Goal: Transaction & Acquisition: Purchase product/service

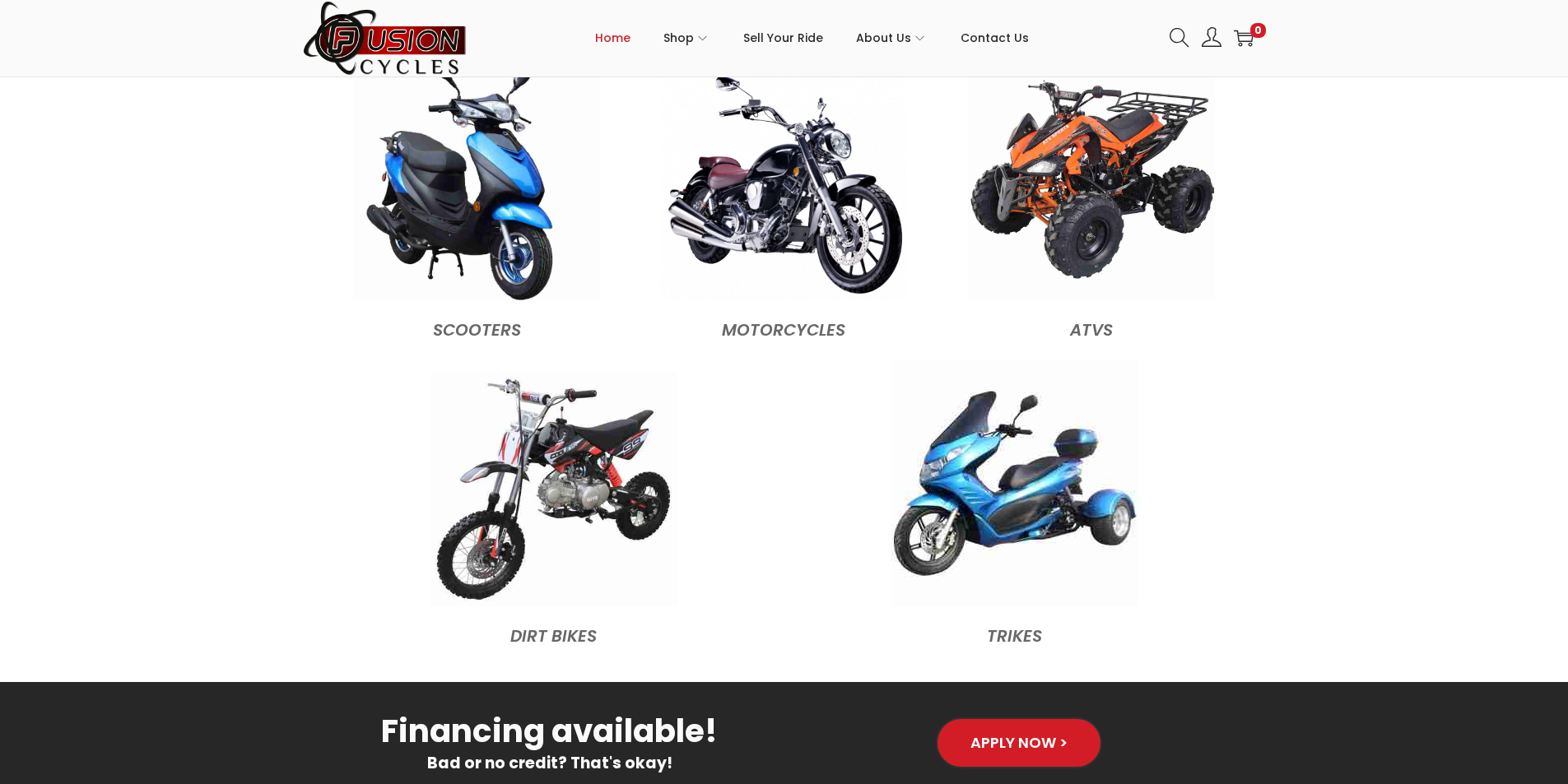
scroll to position [1728, 0]
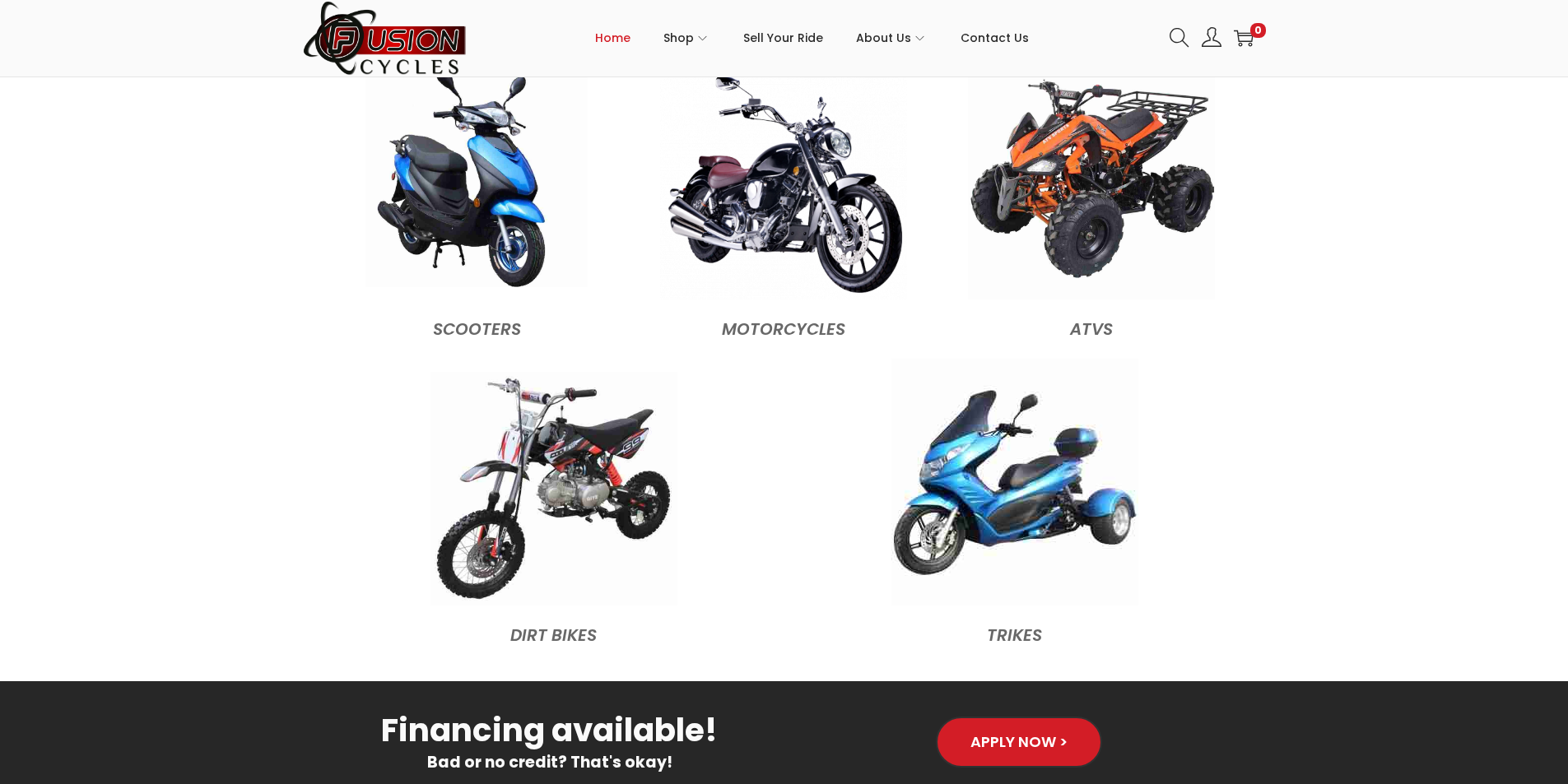
click at [485, 237] on img at bounding box center [476, 176] width 222 height 222
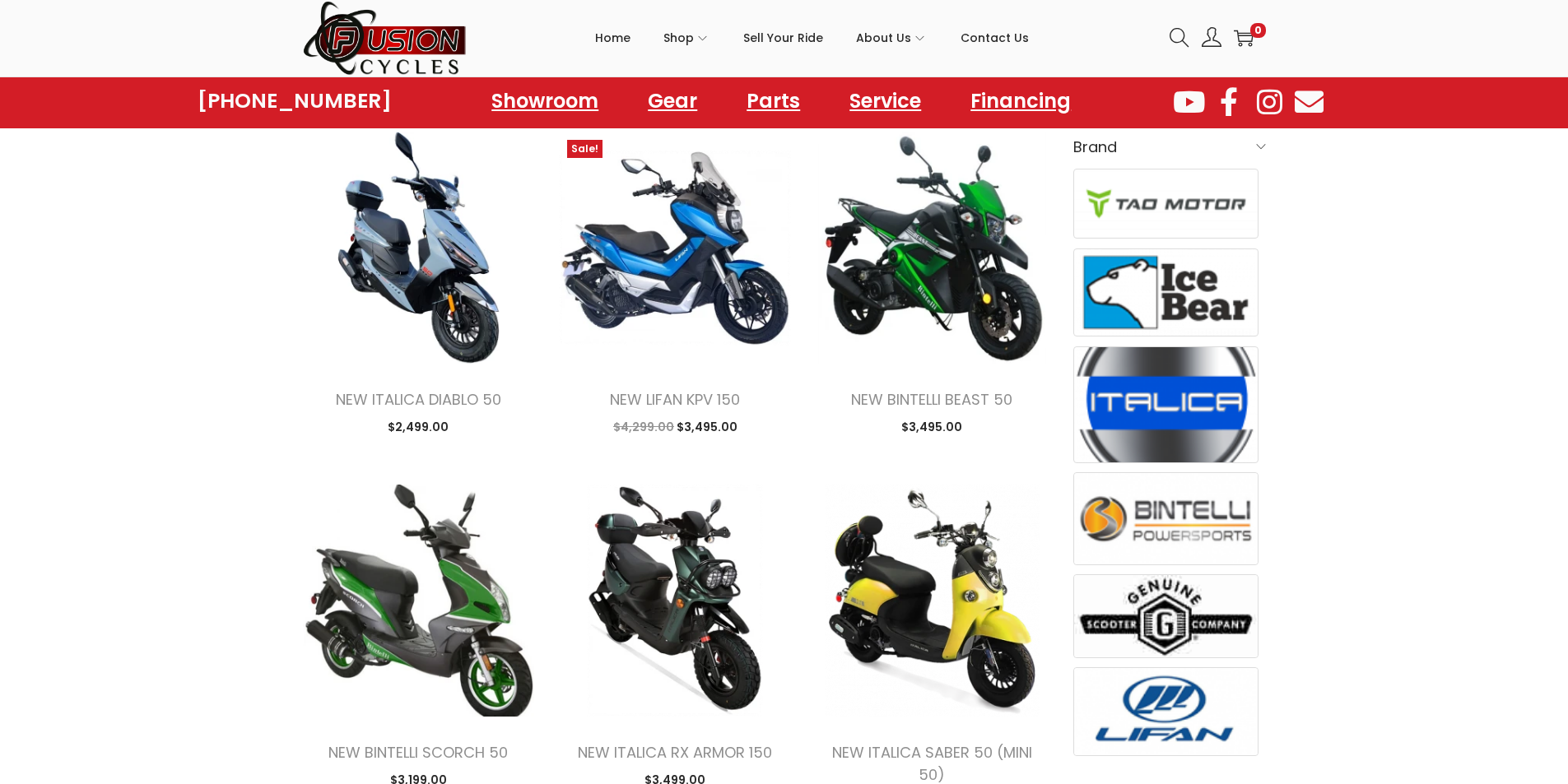
scroll to position [494, 0]
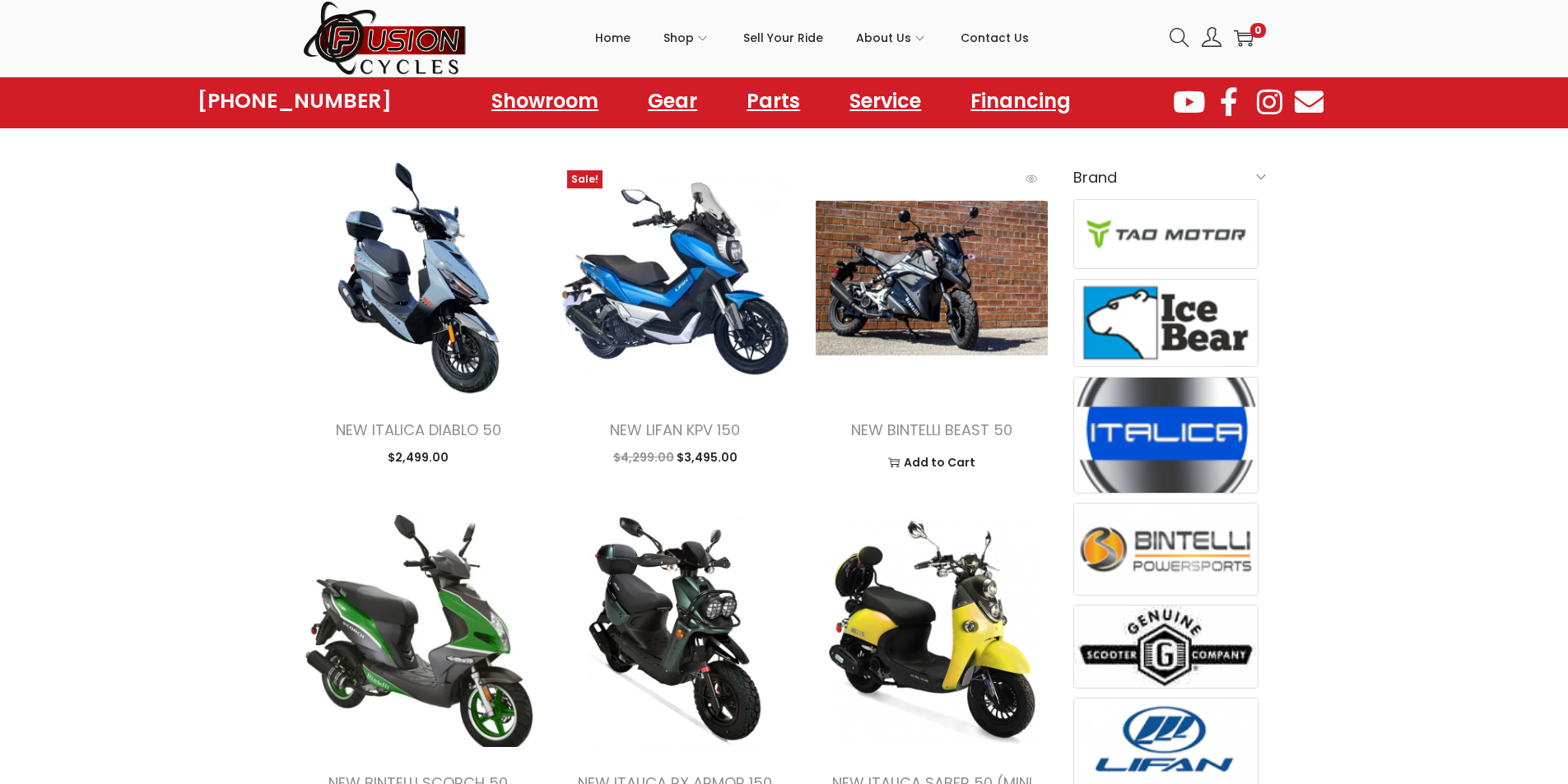
click at [940, 326] on img at bounding box center [932, 278] width 233 height 232
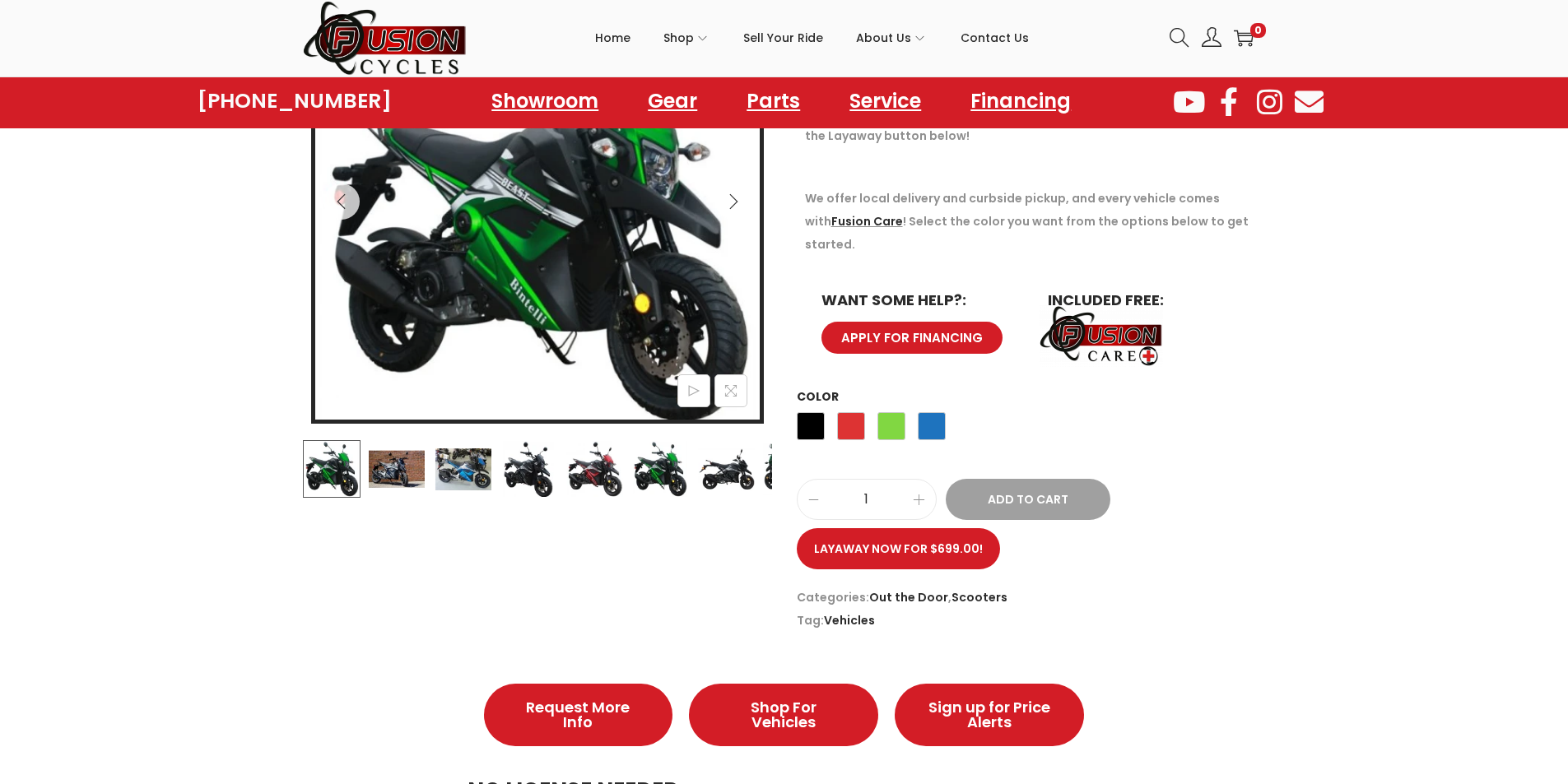
scroll to position [329, 0]
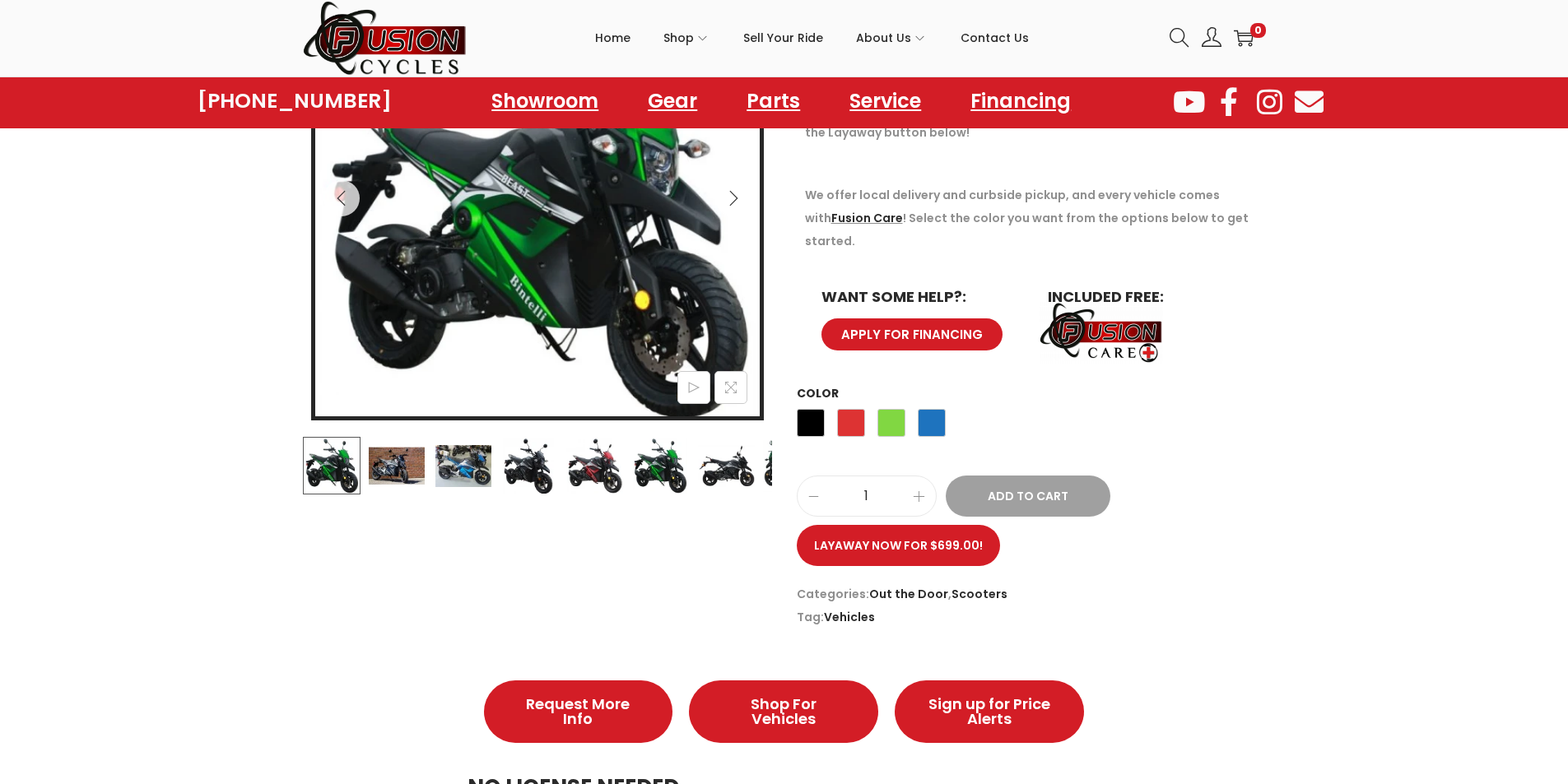
click at [423, 464] on img at bounding box center [396, 465] width 57 height 57
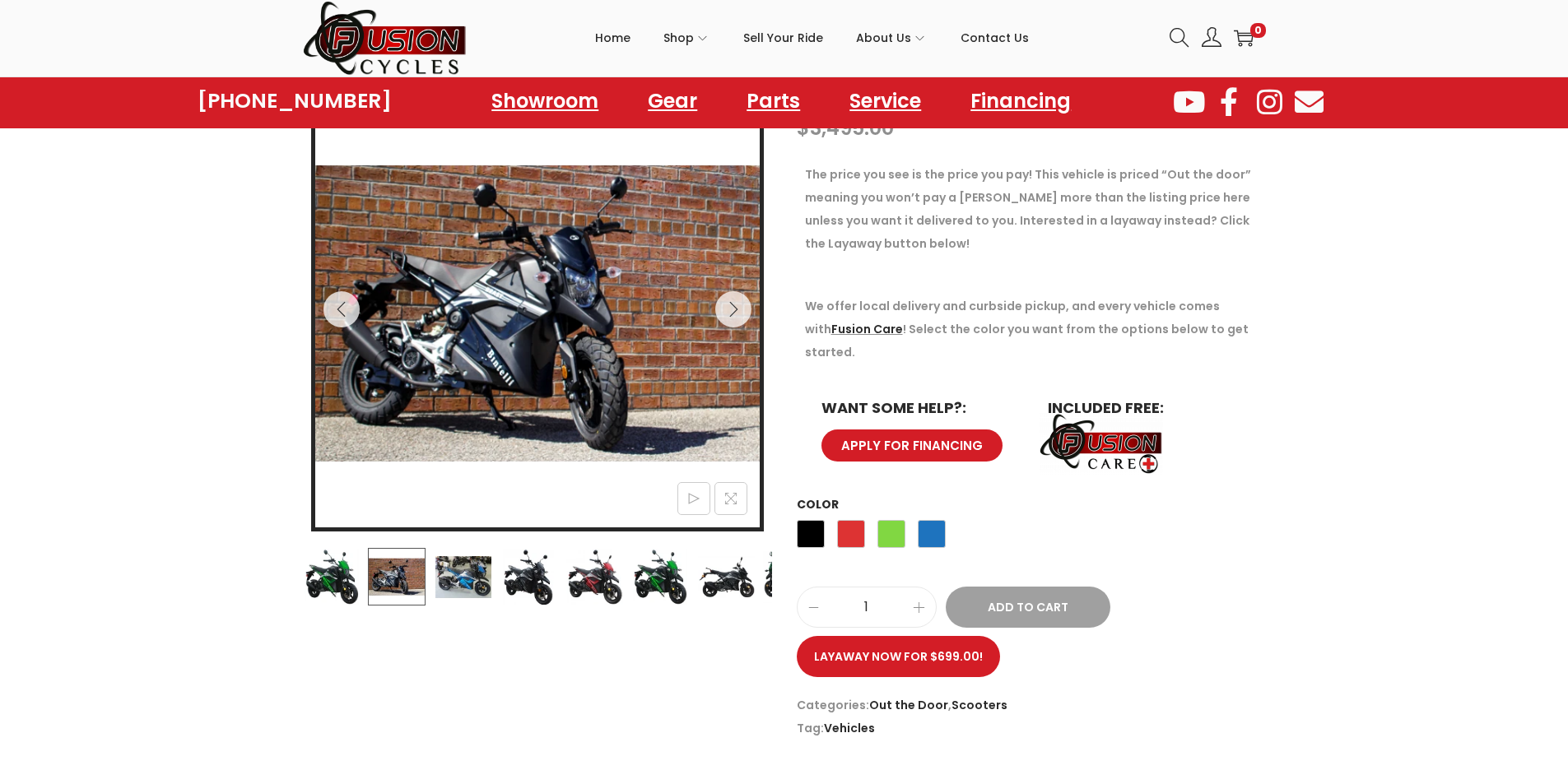
scroll to position [164, 0]
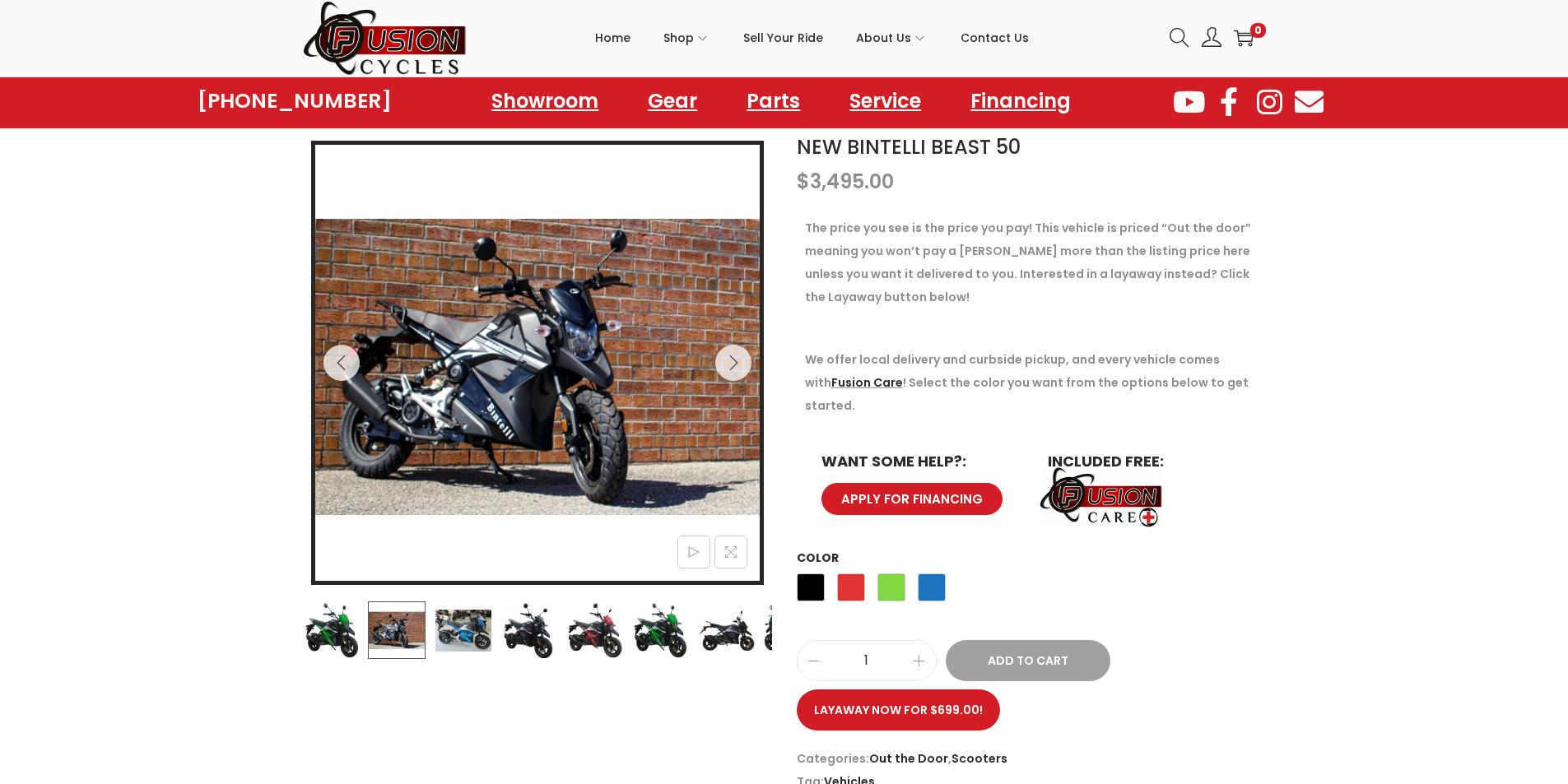
click at [484, 642] on img at bounding box center [463, 630] width 57 height 57
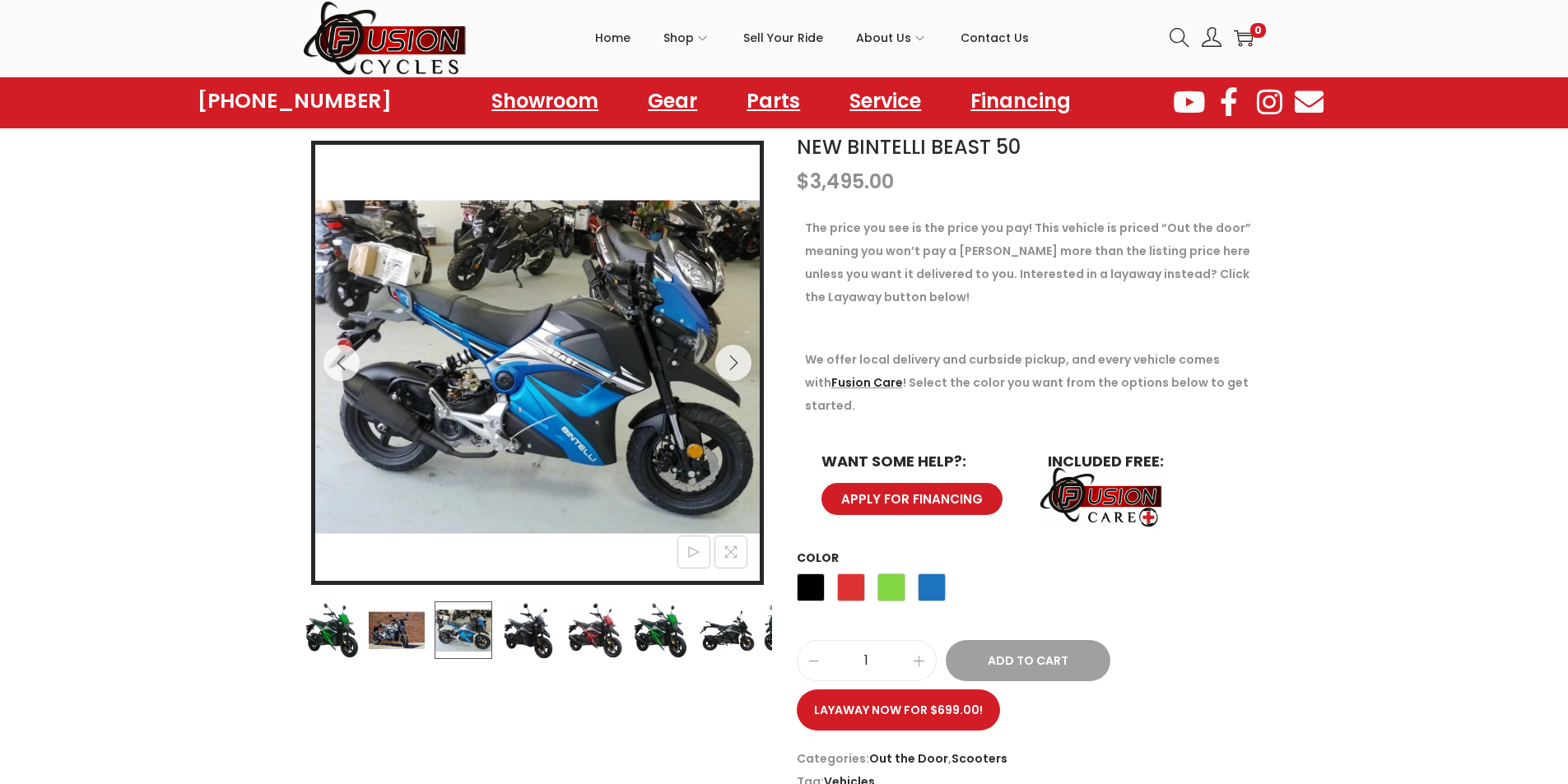
click at [530, 635] on img at bounding box center [528, 630] width 57 height 57
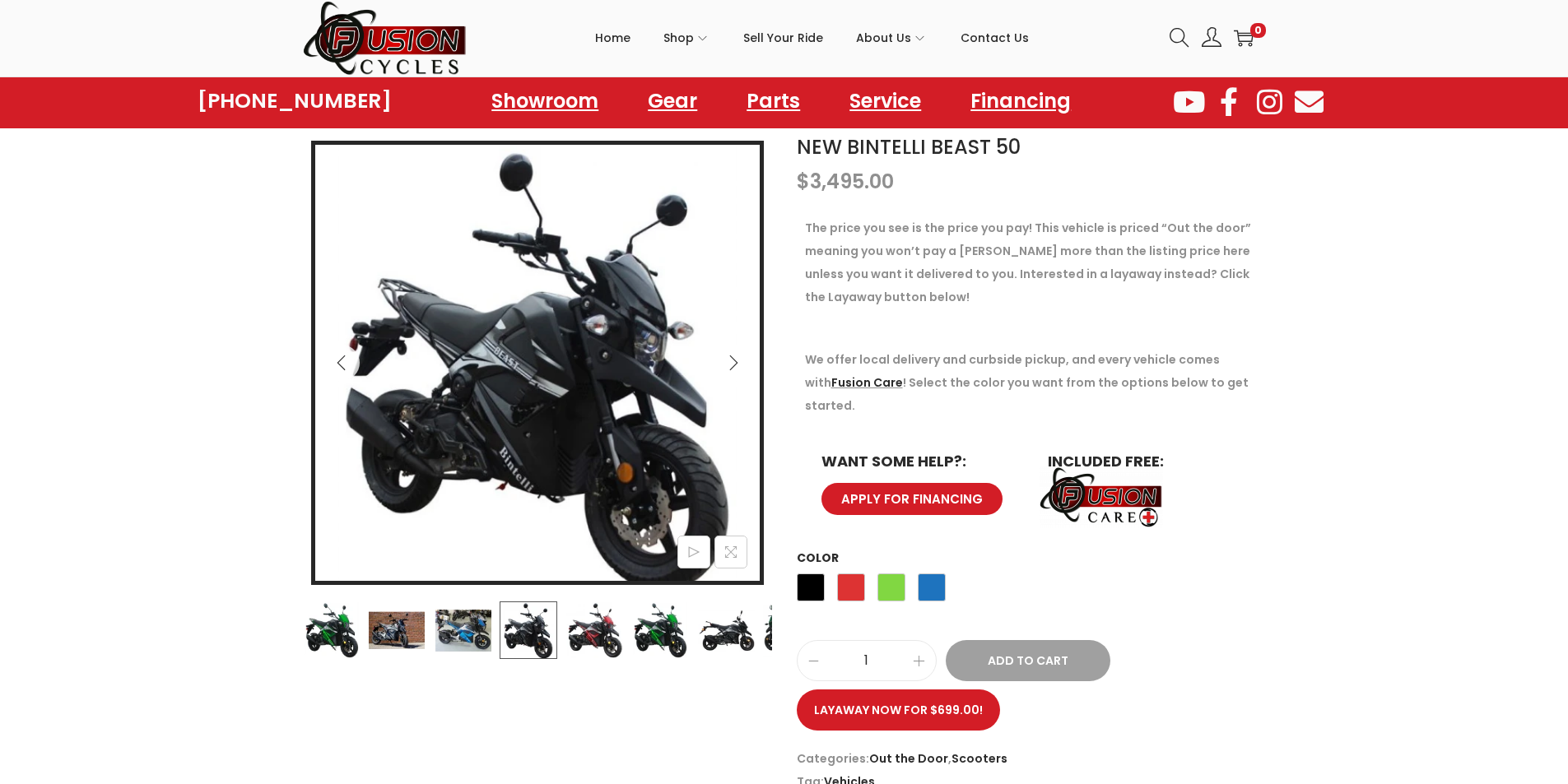
click at [584, 632] on img at bounding box center [594, 630] width 57 height 57
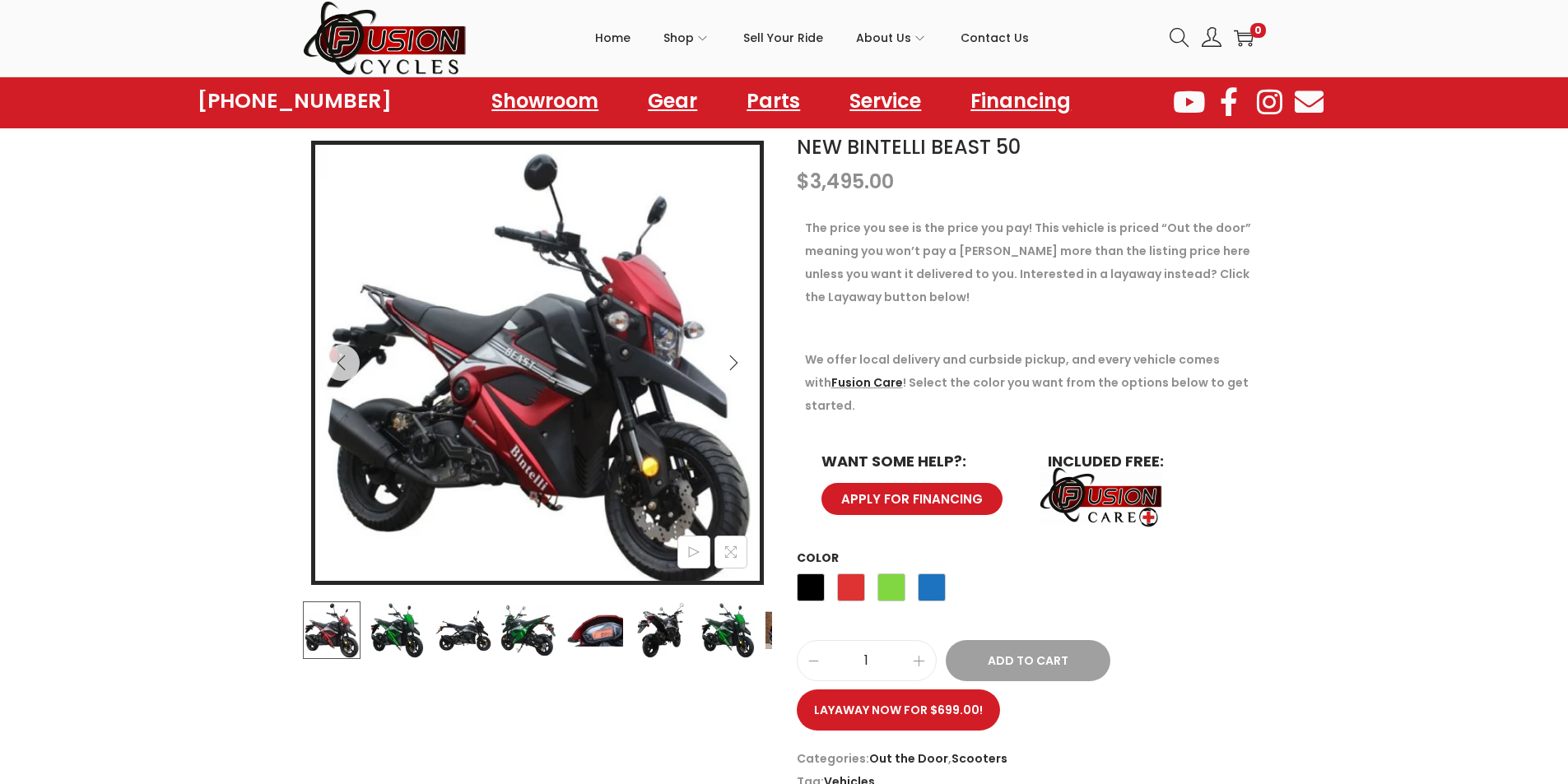
click at [562, 634] on div at bounding box center [538, 630] width 470 height 57
click at [664, 634] on img at bounding box center [660, 630] width 57 height 57
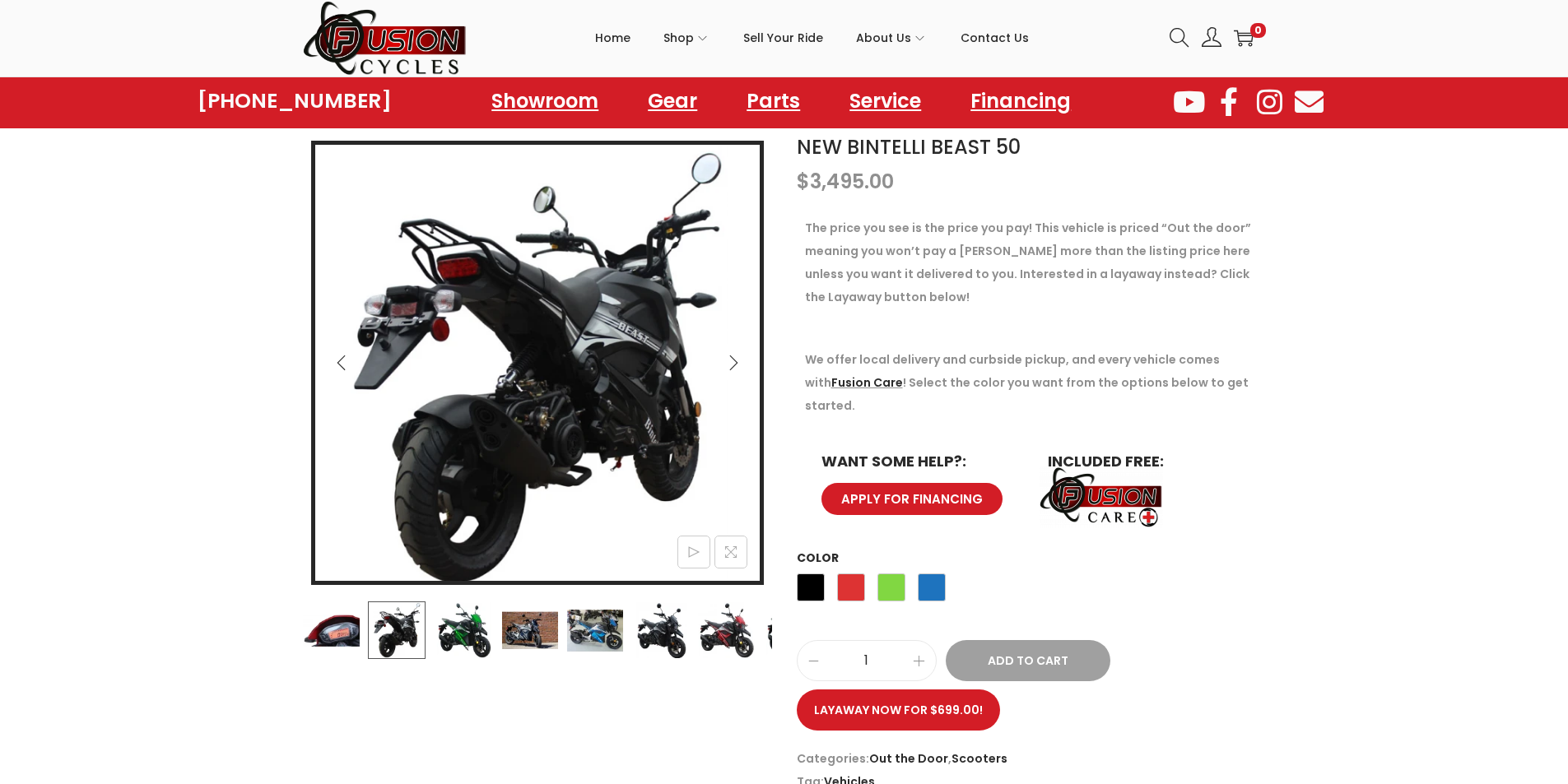
click at [710, 634] on img at bounding box center [726, 630] width 57 height 57
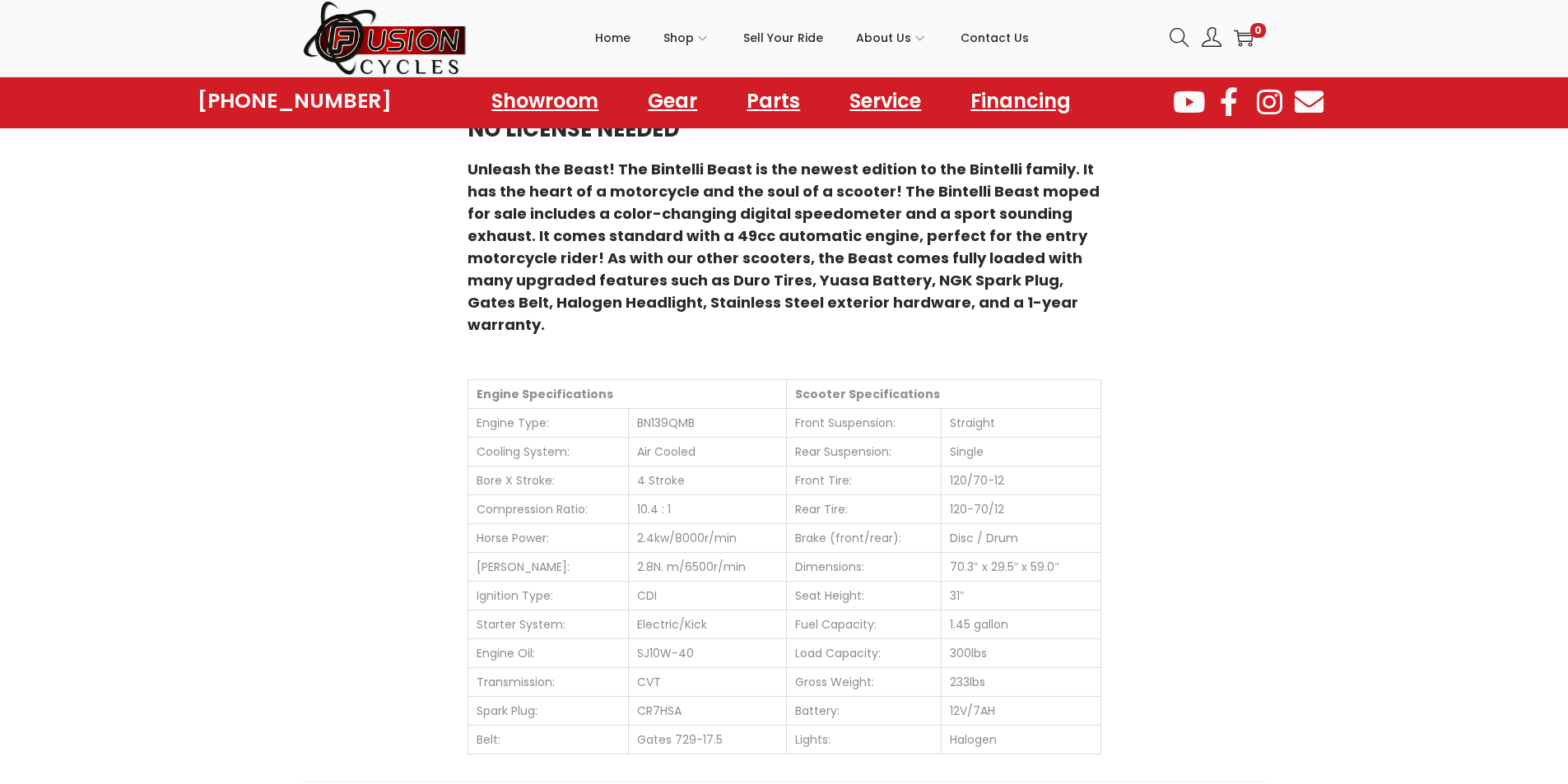
scroll to position [576, 0]
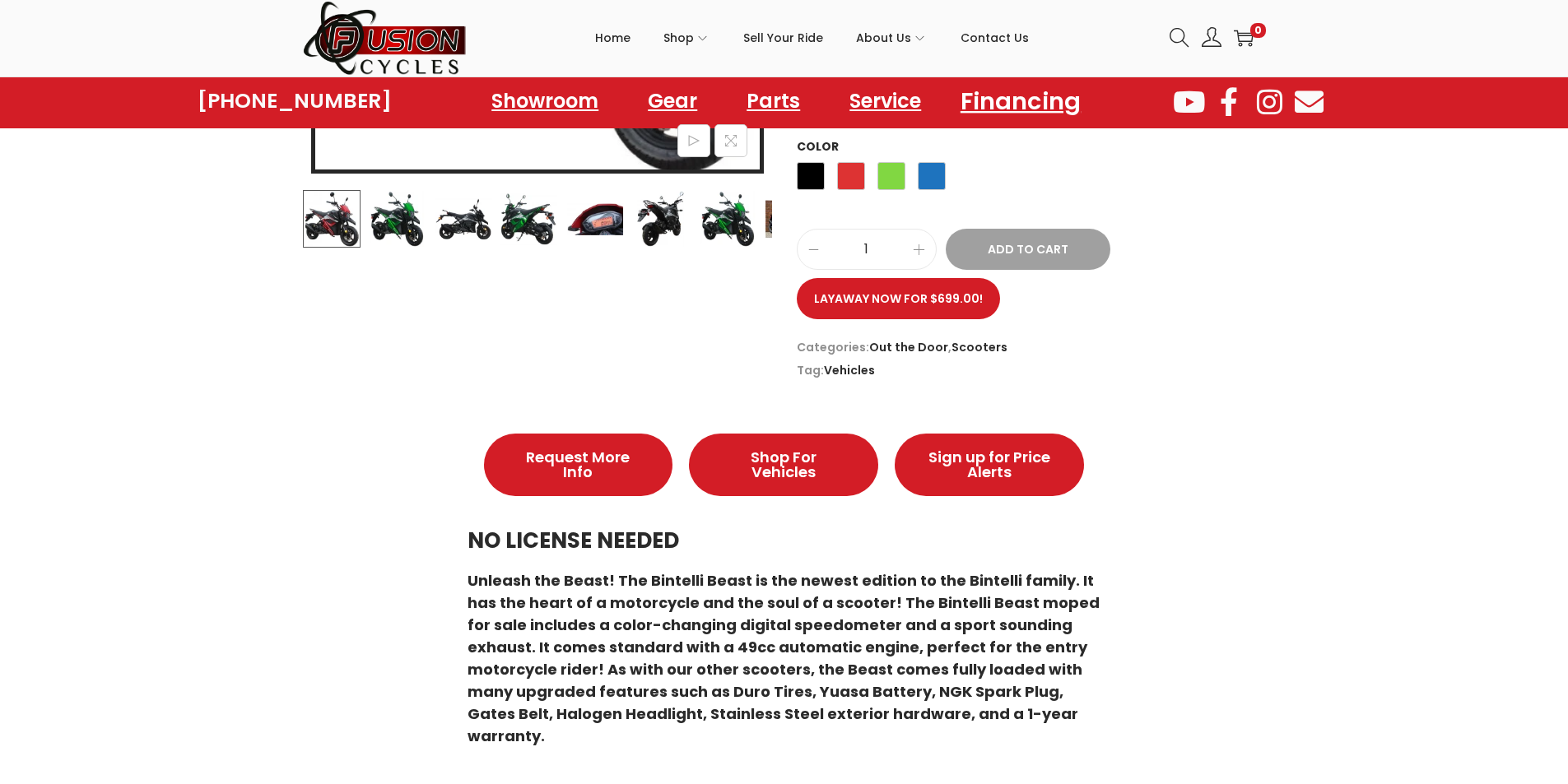
click at [1035, 102] on link "Financing" at bounding box center [1021, 100] width 160 height 45
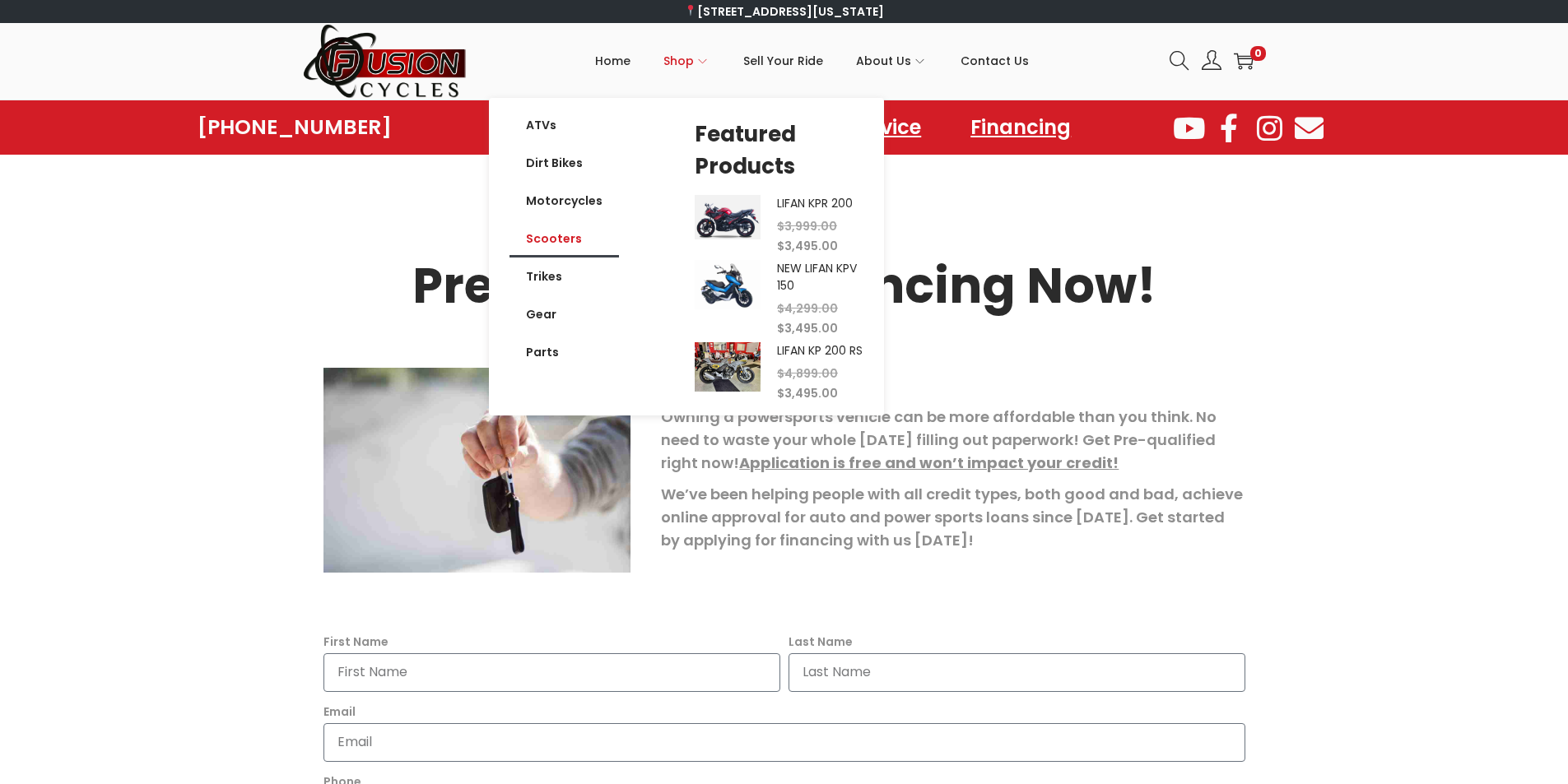
click at [560, 235] on link "Scooters" at bounding box center [564, 239] width 110 height 38
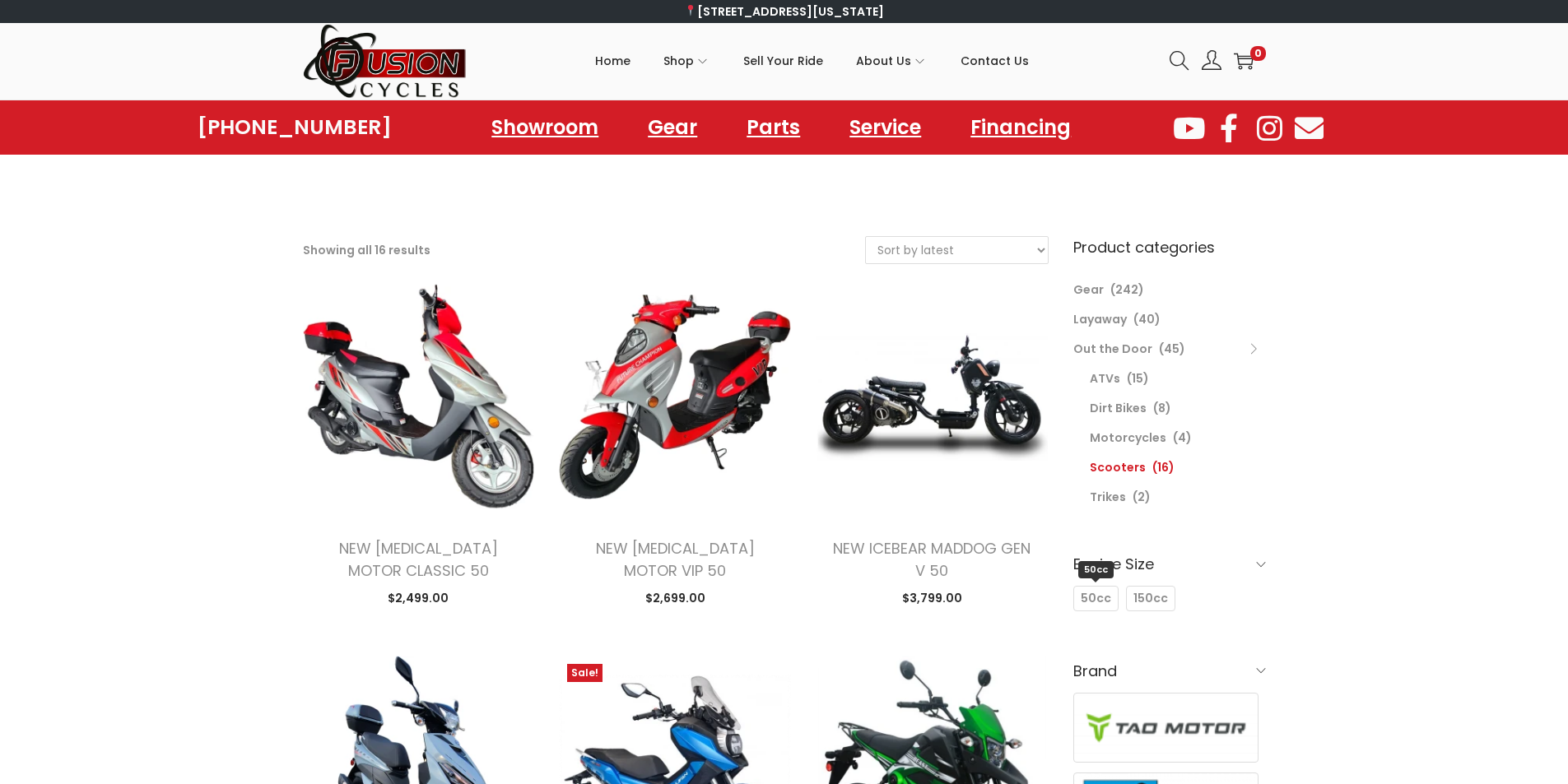
click at [1105, 598] on span "50cc" at bounding box center [1096, 598] width 30 height 18
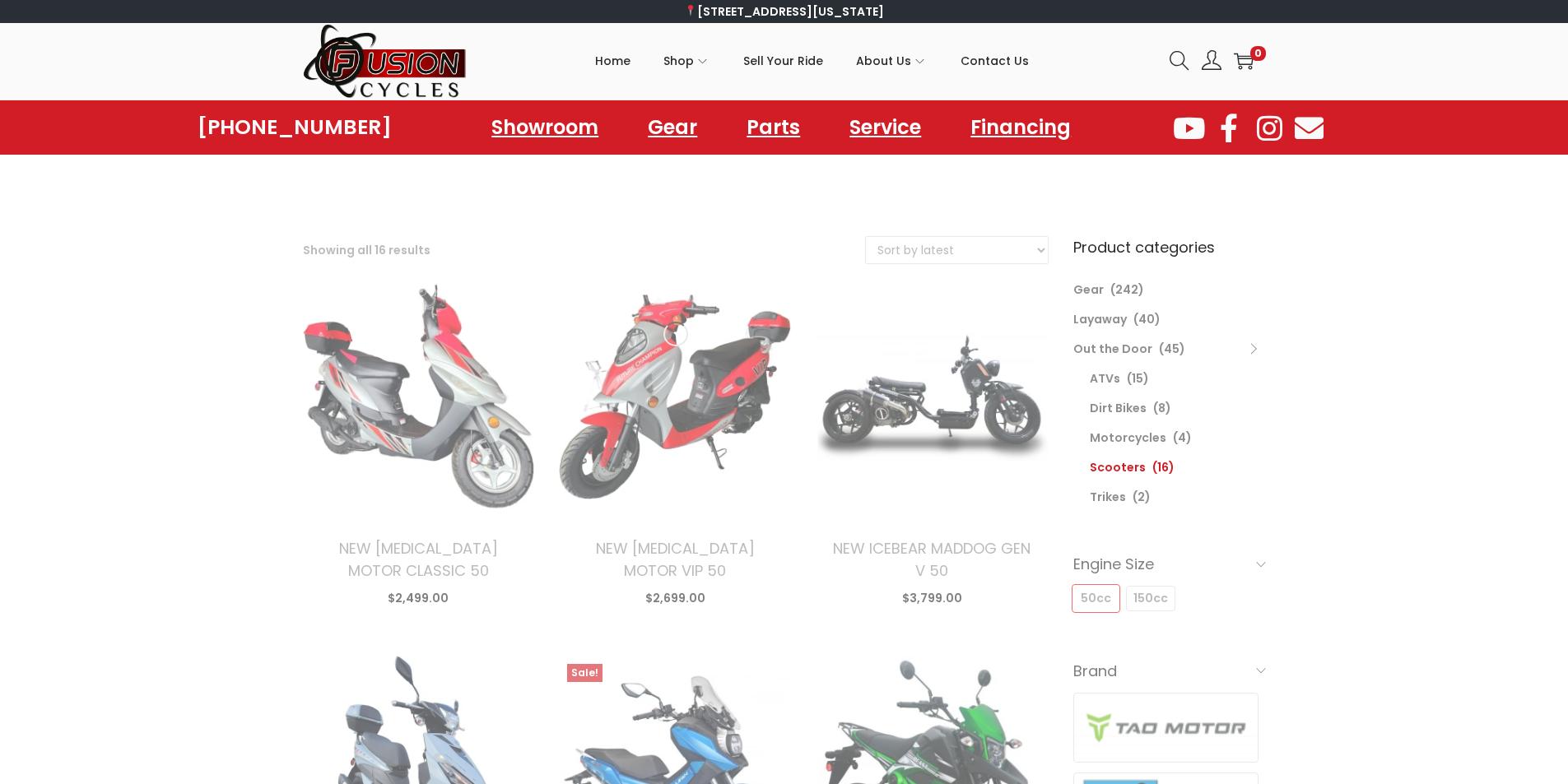
select select "date"
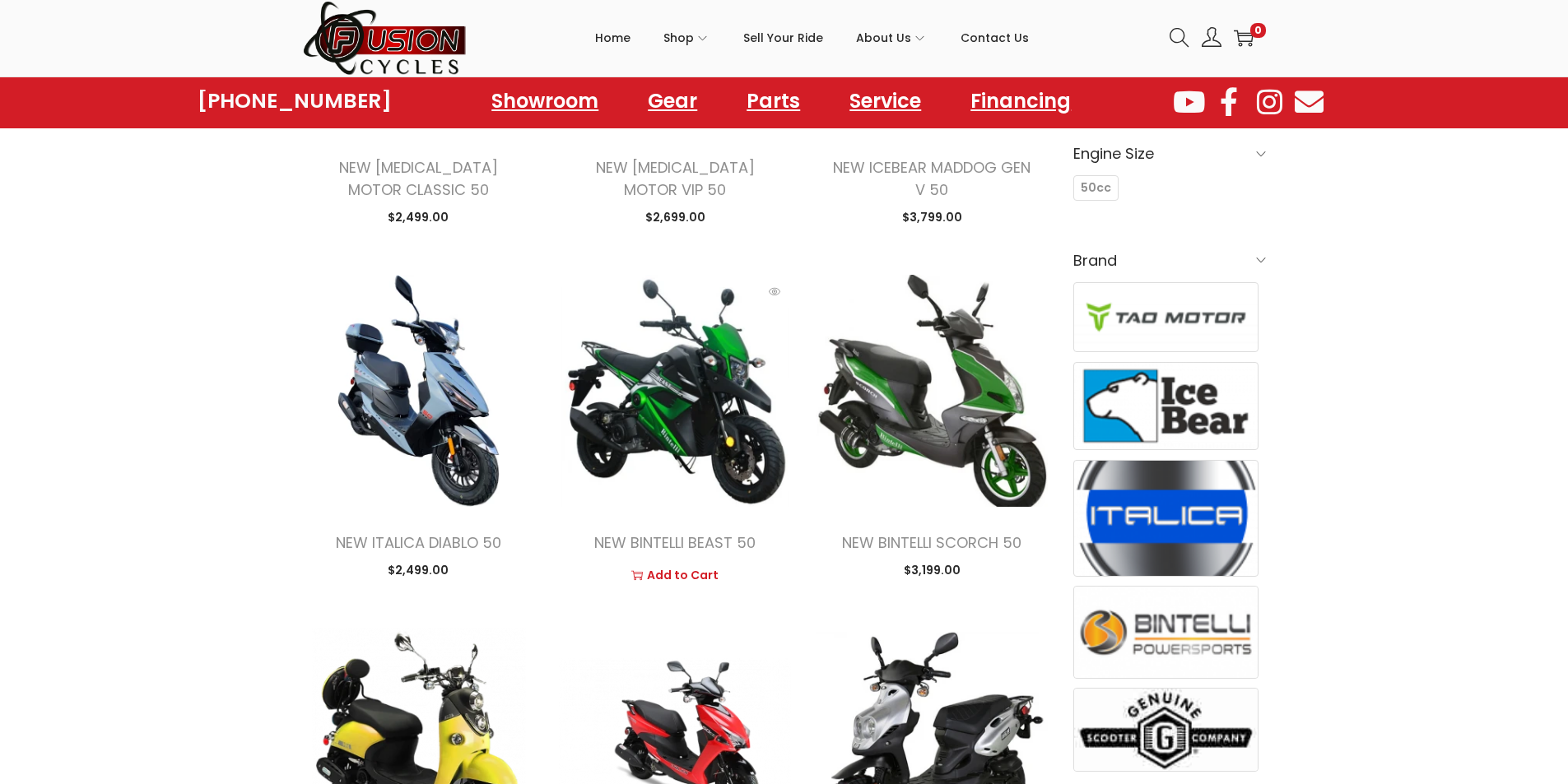
scroll to position [411, 0]
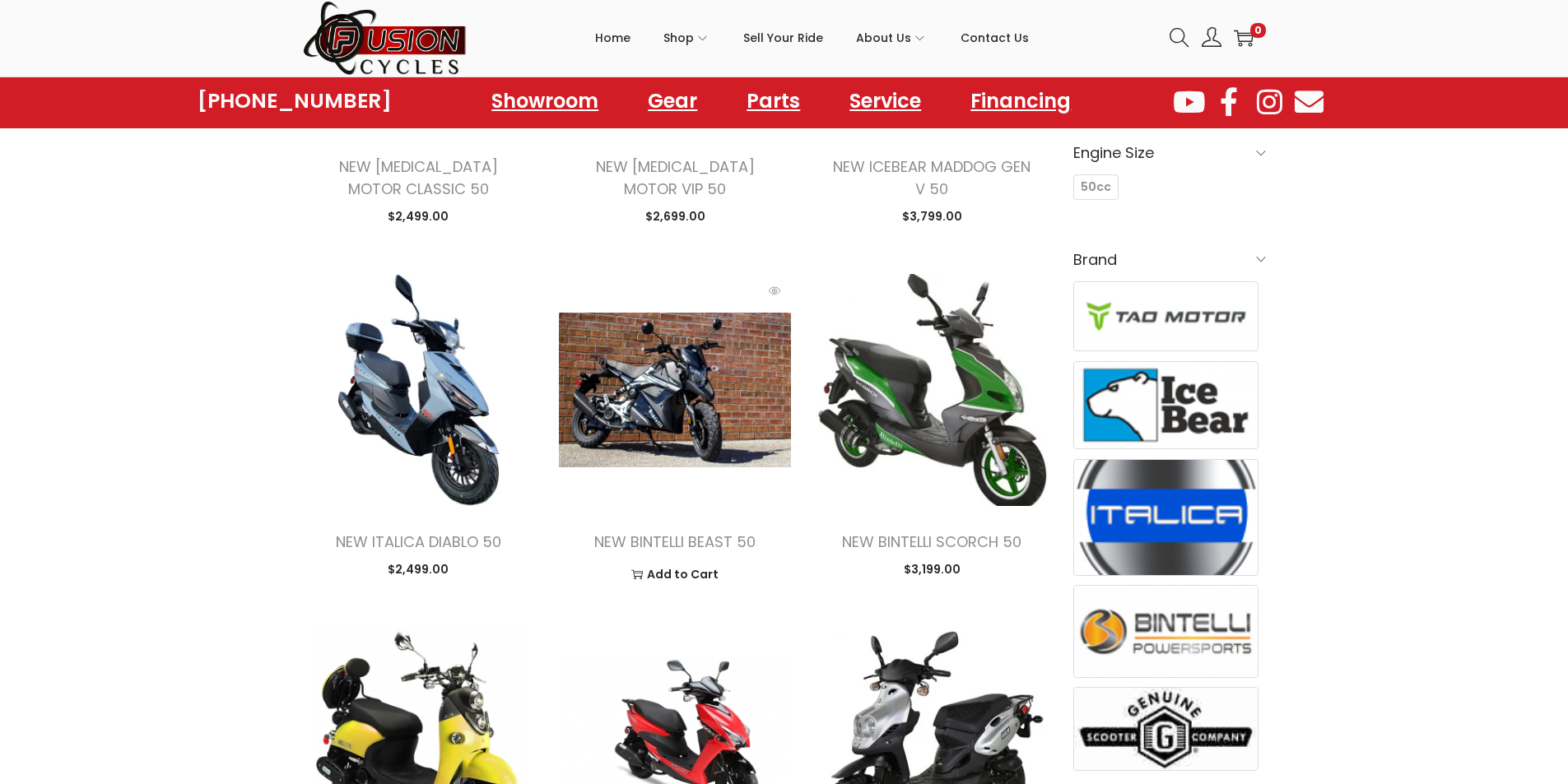
click at [697, 440] on img at bounding box center [675, 390] width 233 height 232
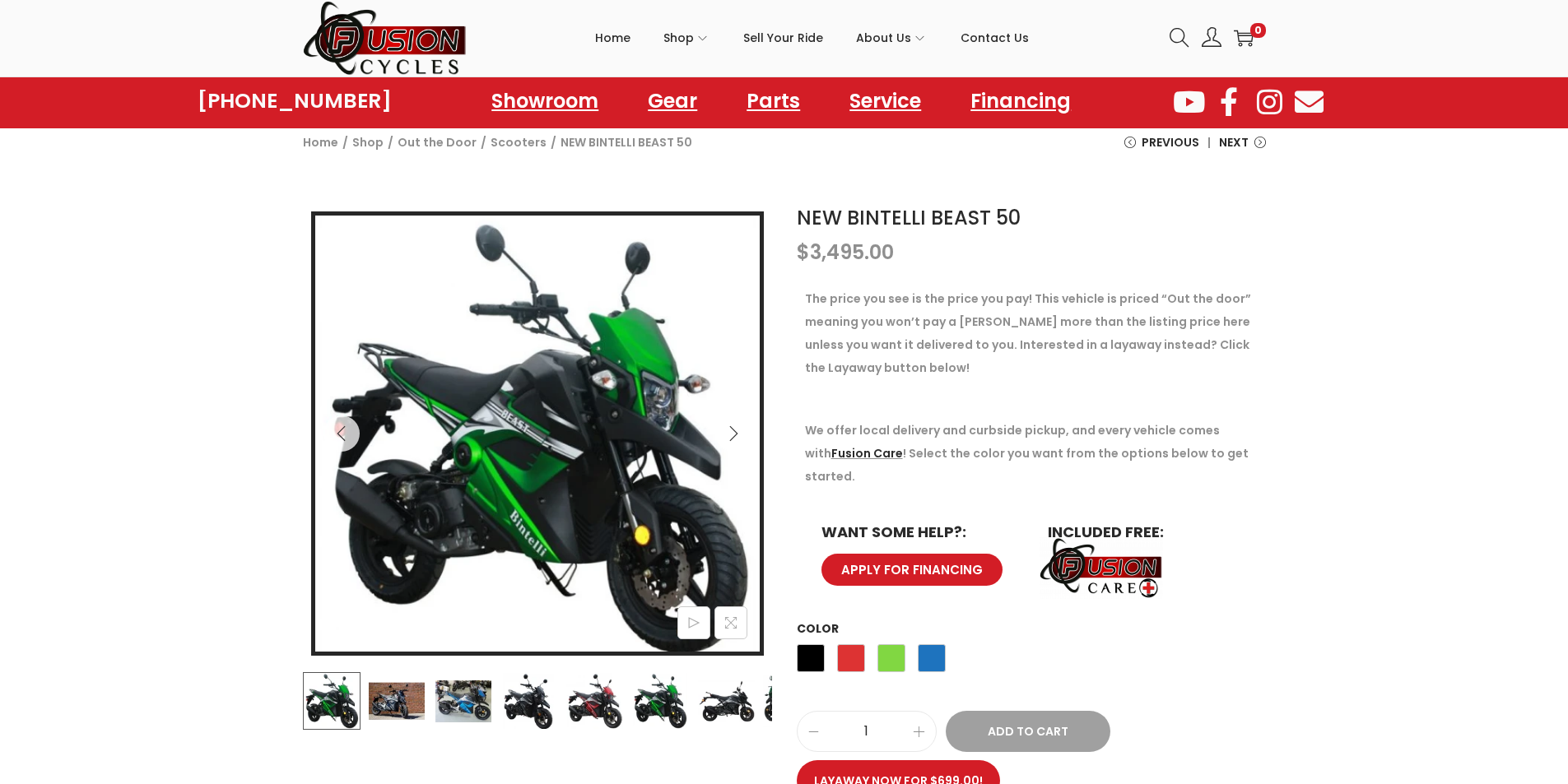
scroll to position [164, 0]
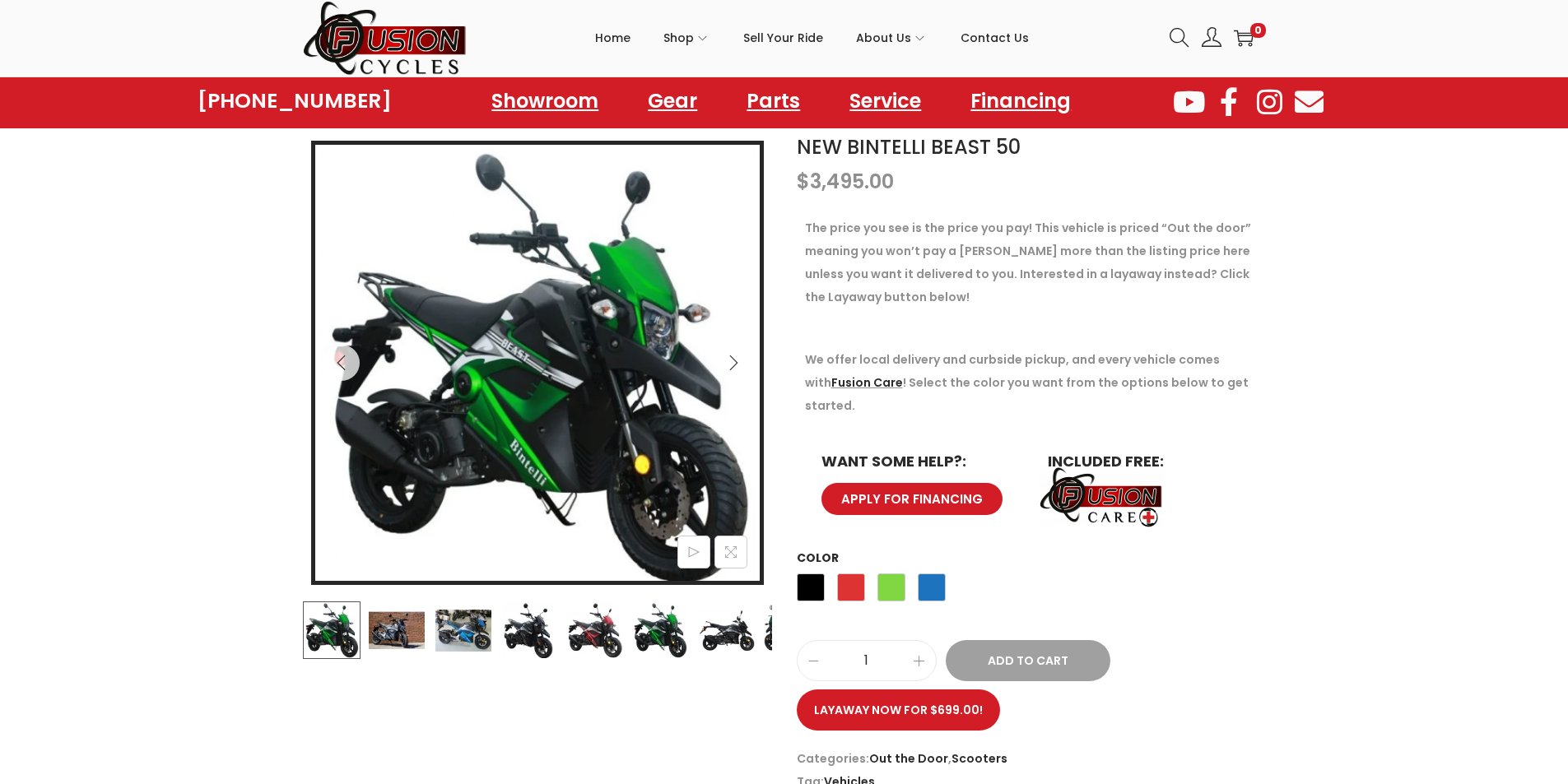
click at [737, 362] on icon "Next" at bounding box center [733, 362] width 17 height 17
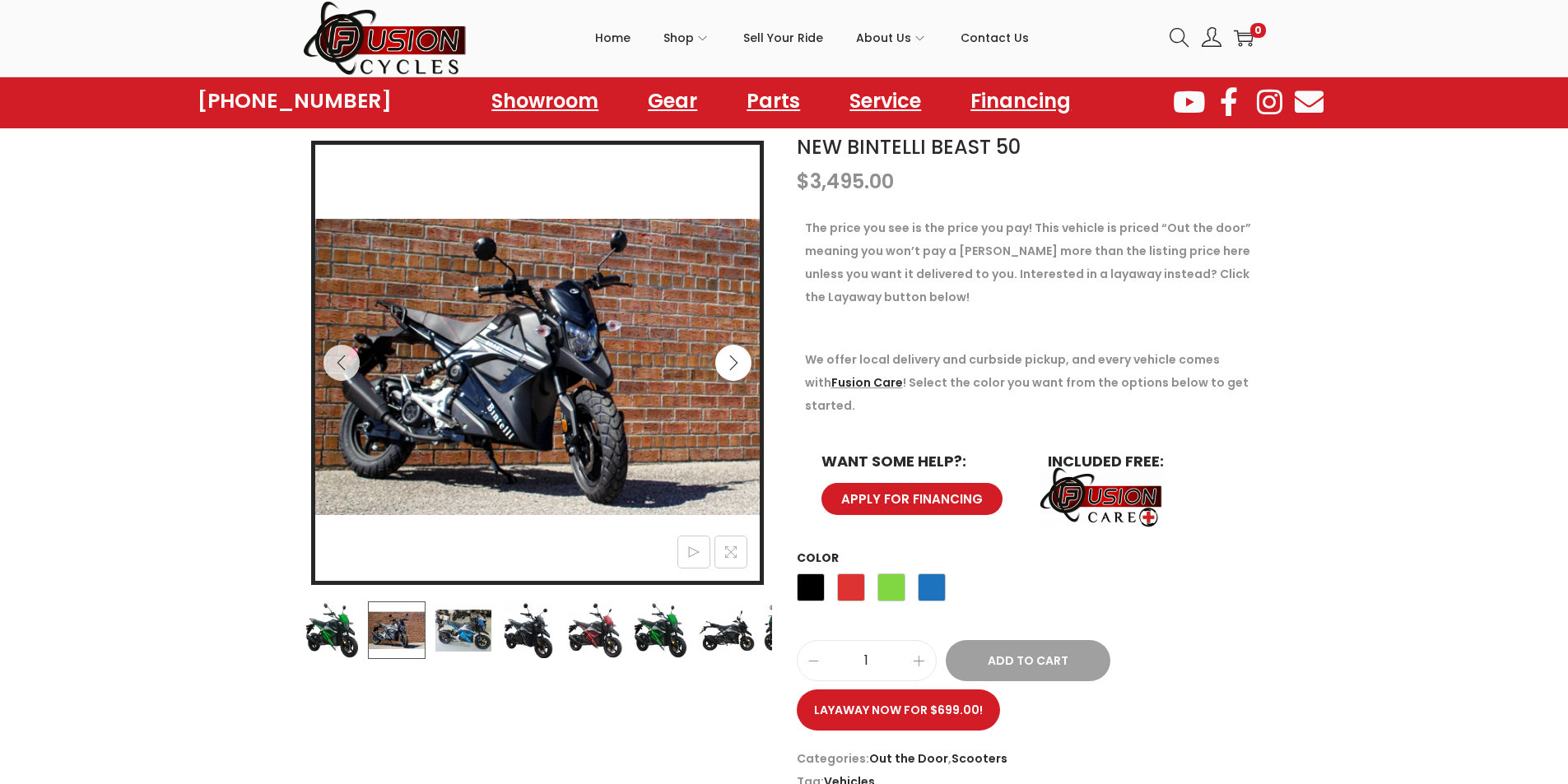
click at [737, 362] on icon "Next" at bounding box center [733, 362] width 17 height 17
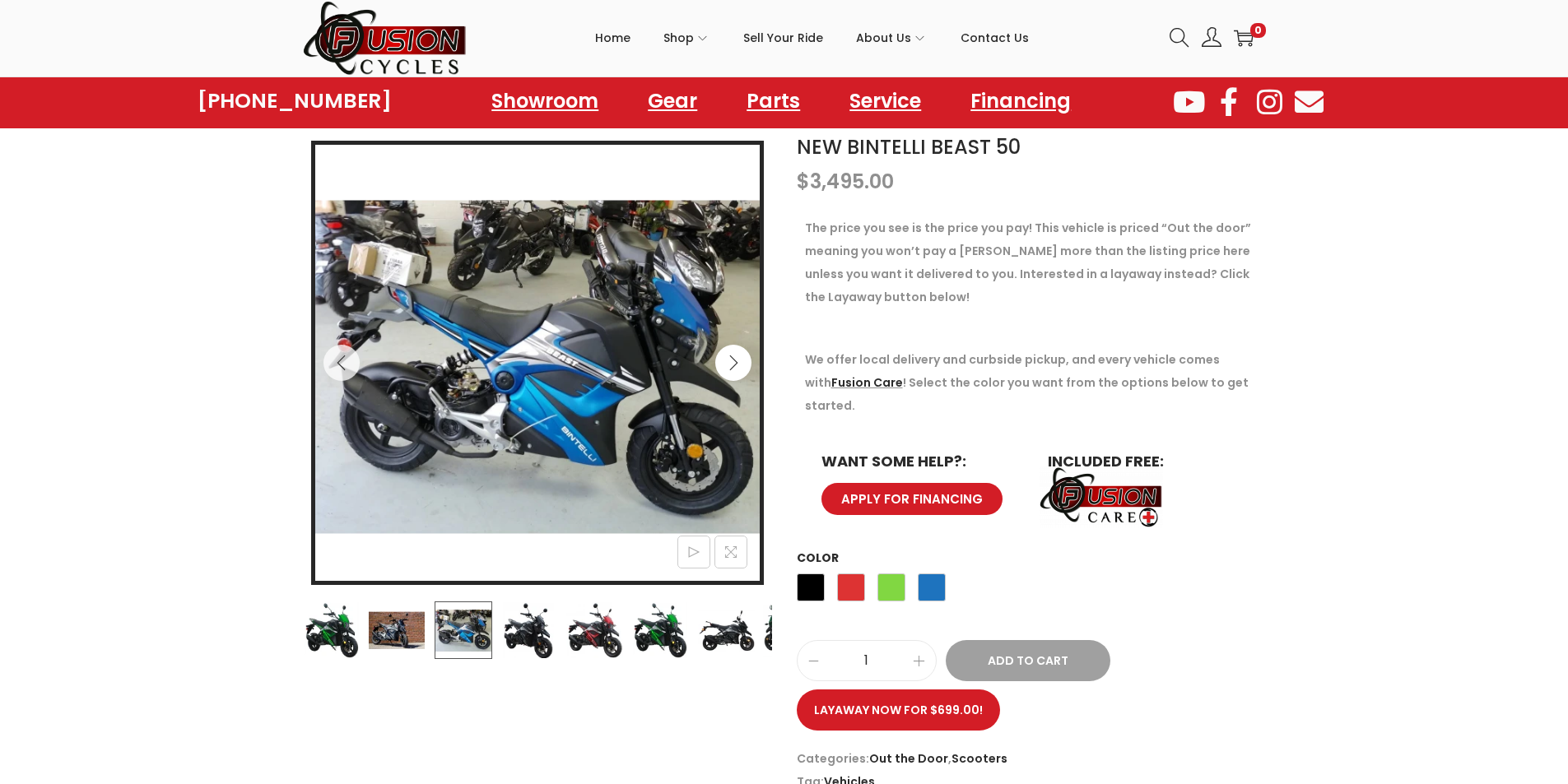
click at [737, 362] on icon "Next" at bounding box center [733, 362] width 17 height 17
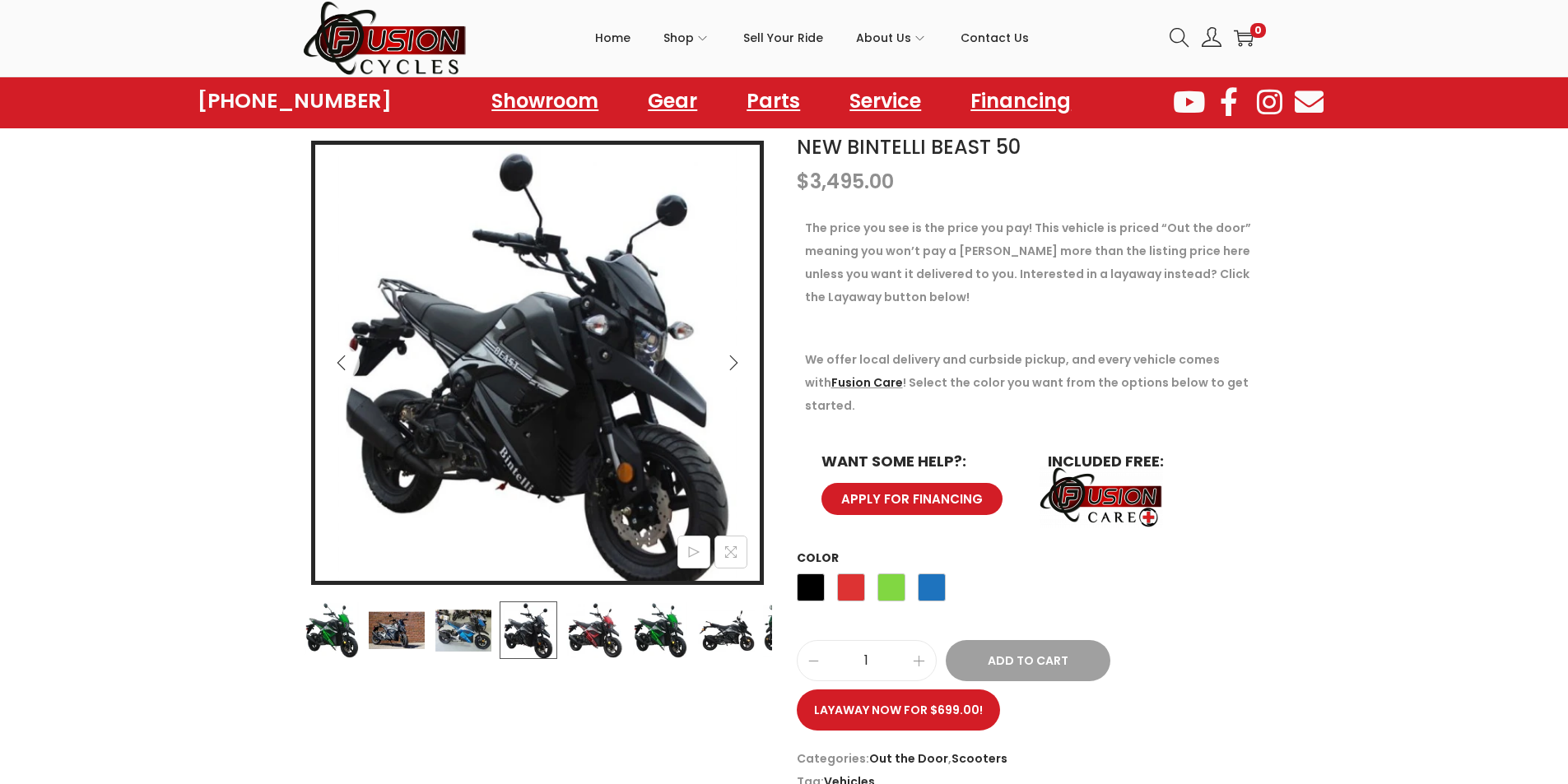
click at [737, 362] on icon "Next" at bounding box center [733, 362] width 17 height 17
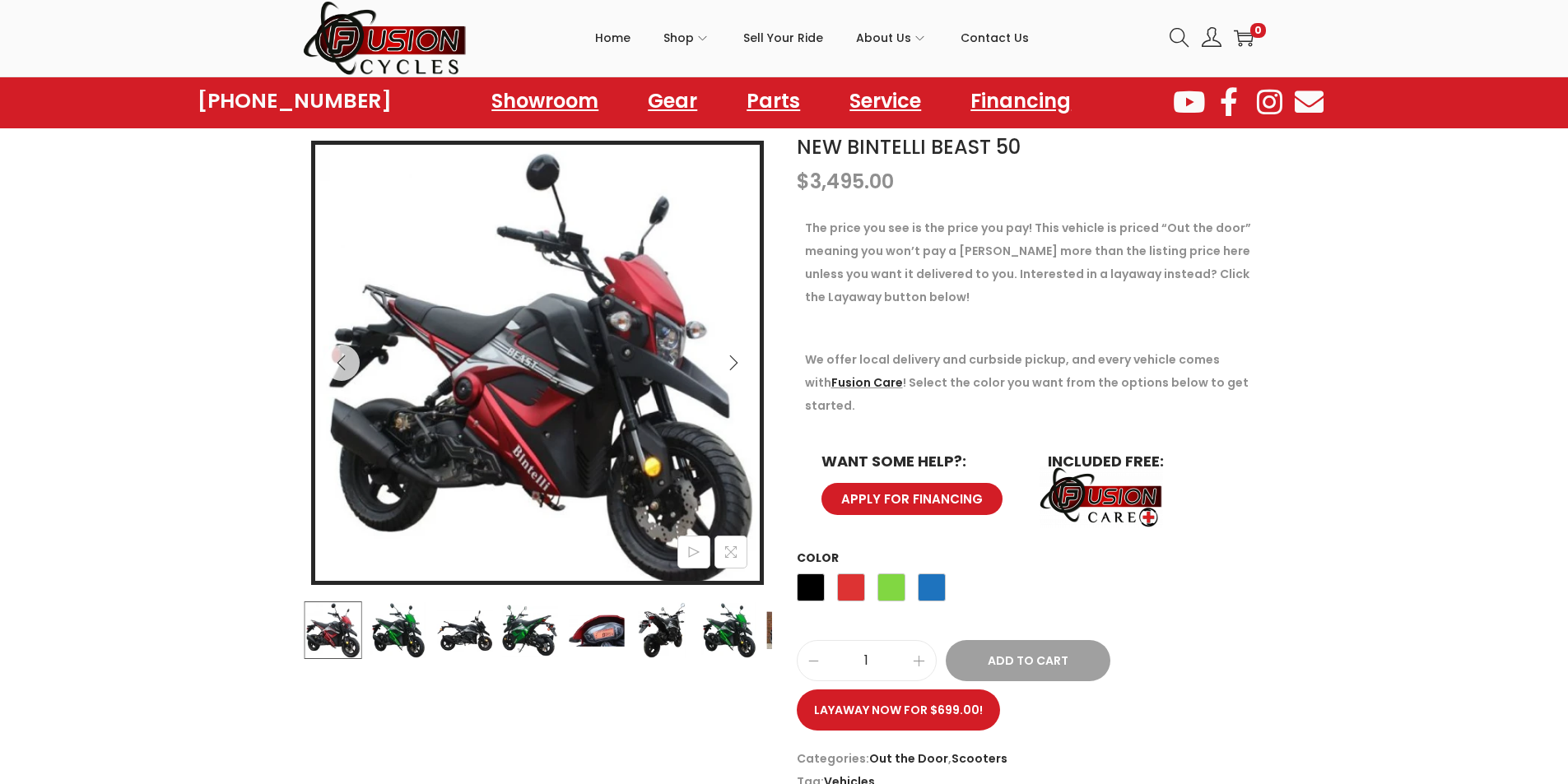
click at [737, 362] on icon "Next" at bounding box center [733, 362] width 17 height 17
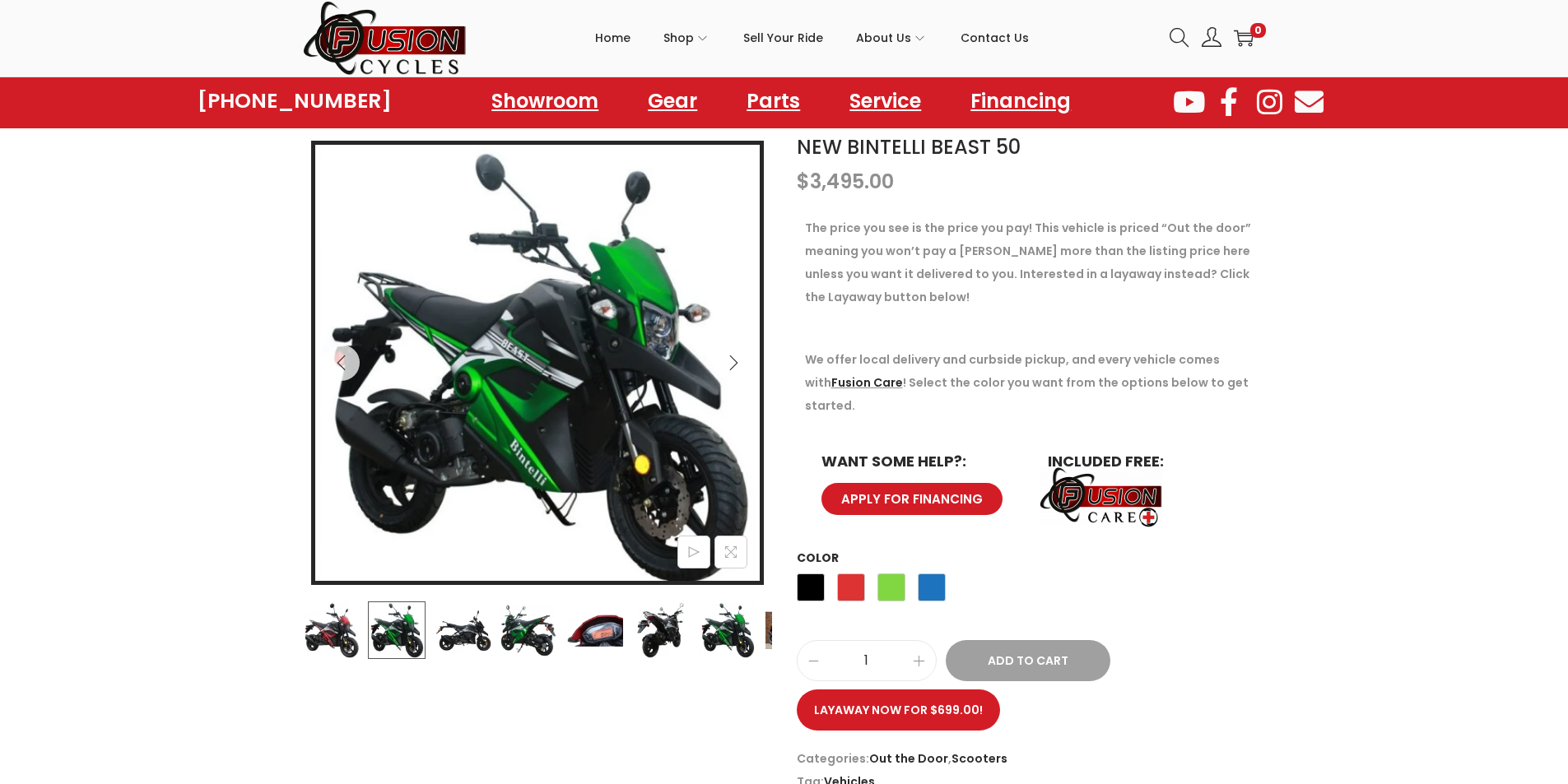
click at [737, 362] on icon "Next" at bounding box center [733, 362] width 17 height 17
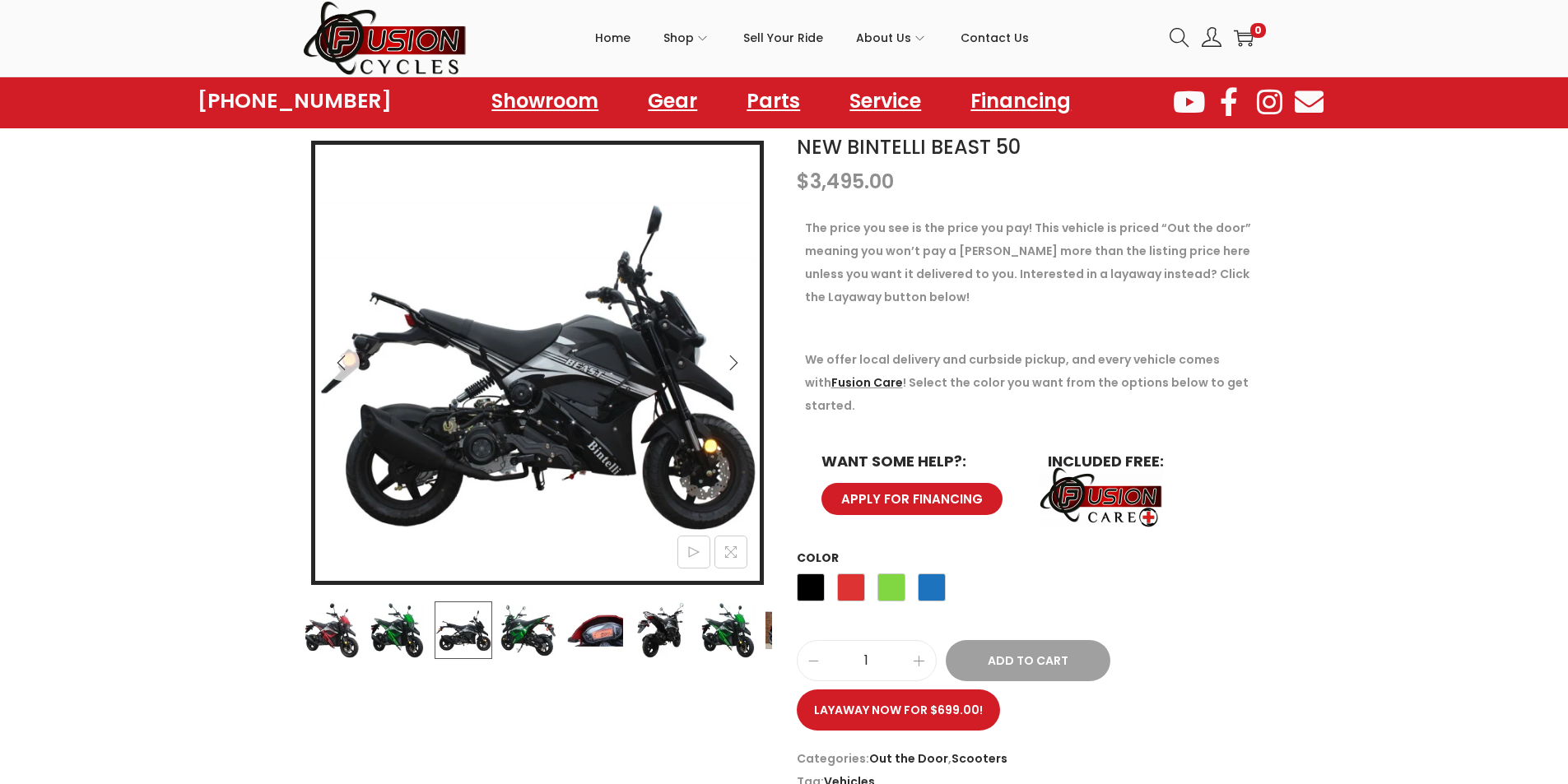
click at [737, 362] on icon "Next" at bounding box center [733, 362] width 17 height 17
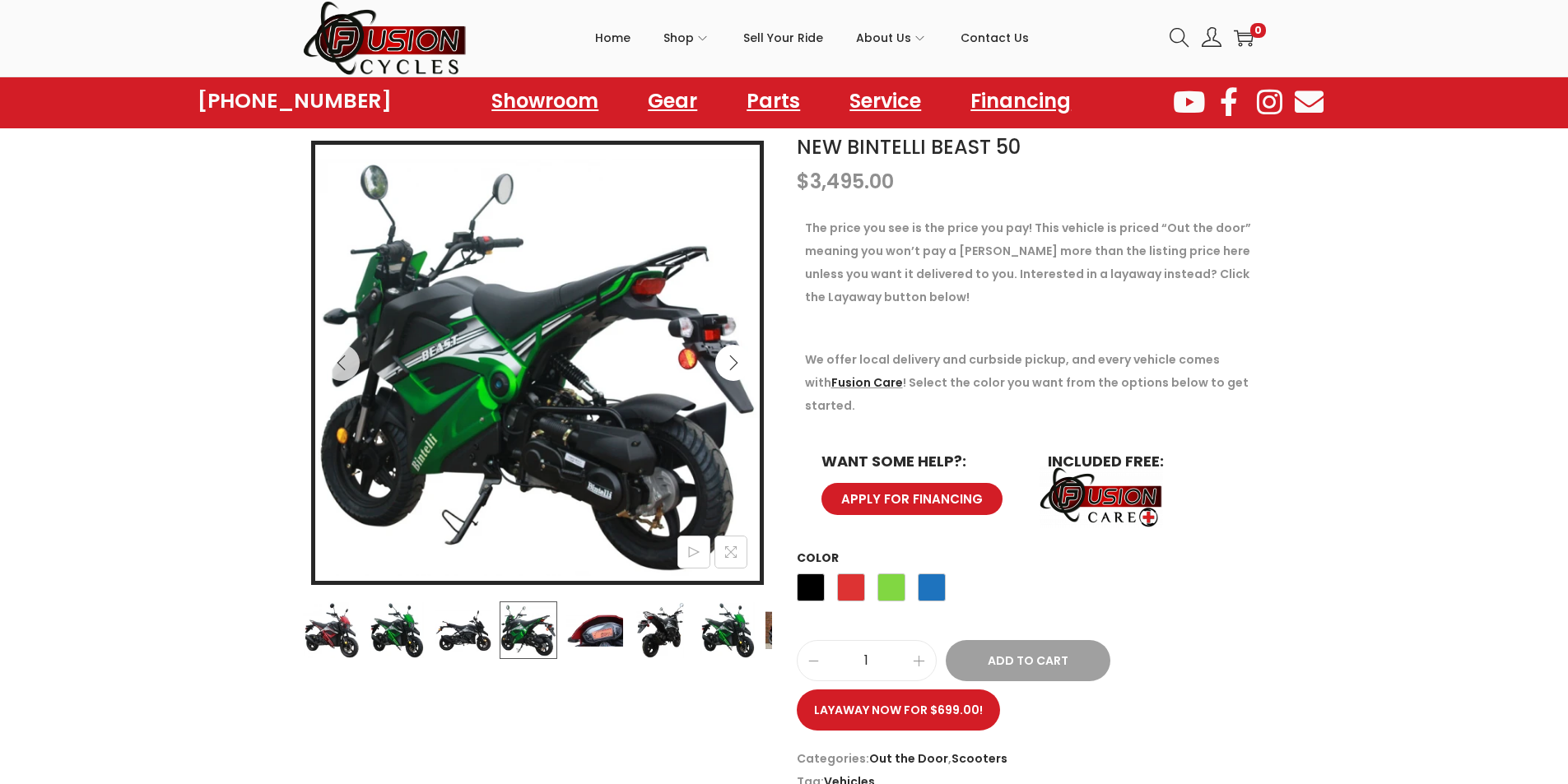
click at [738, 362] on icon "Next" at bounding box center [733, 362] width 17 height 17
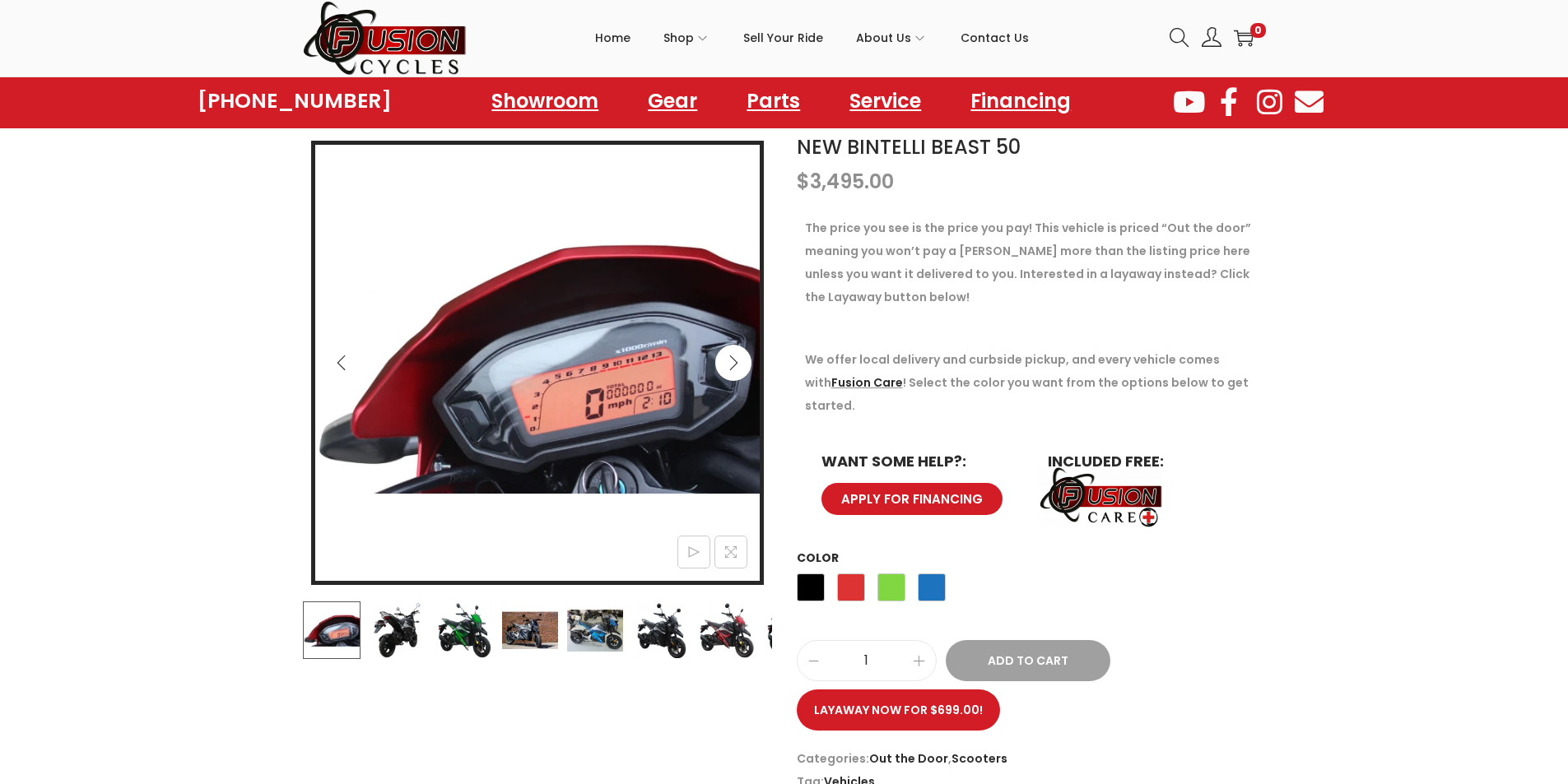
click at [738, 362] on icon "Next" at bounding box center [733, 362] width 17 height 17
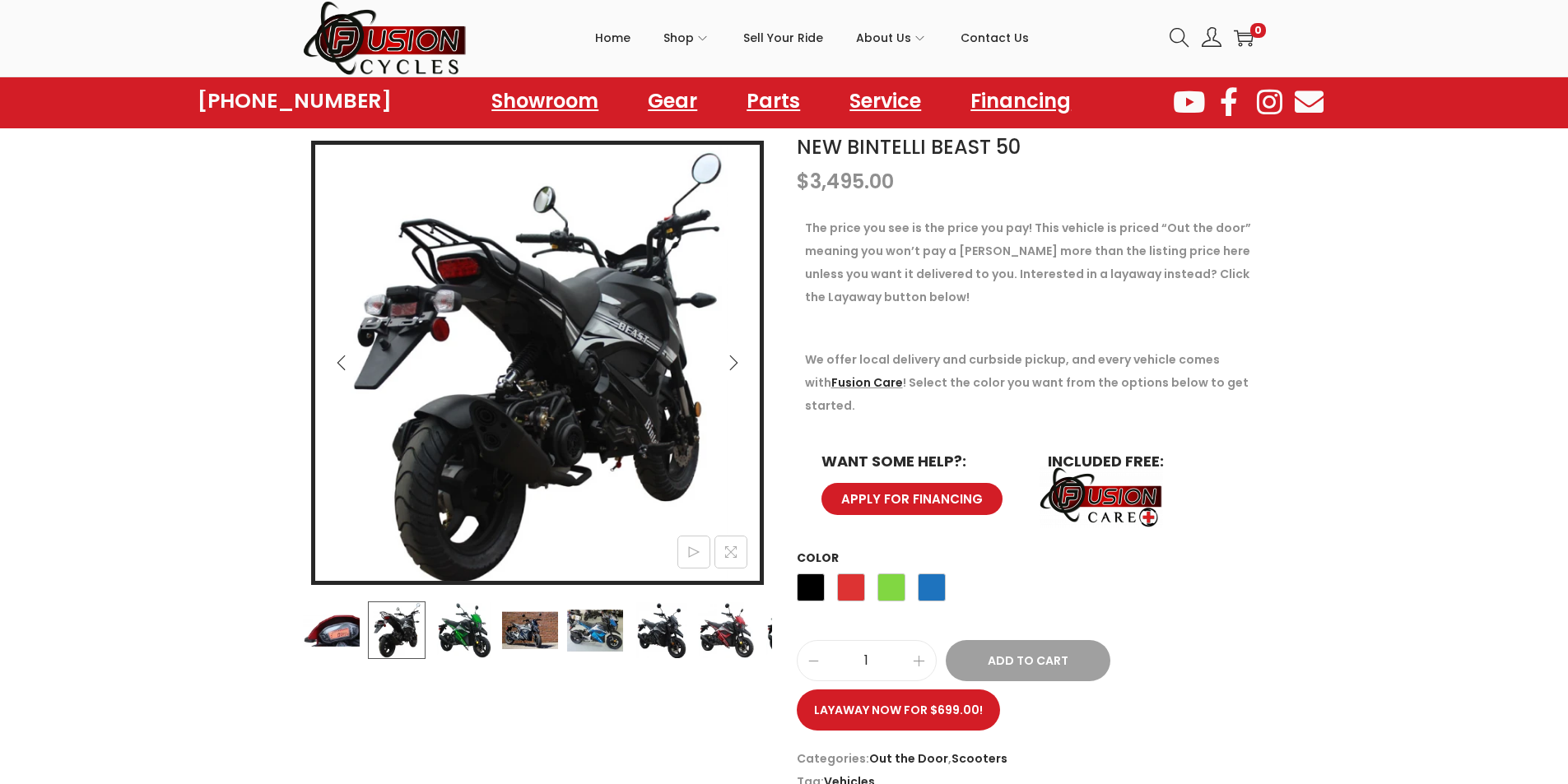
click at [336, 354] on button "Previous" at bounding box center [341, 362] width 36 height 36
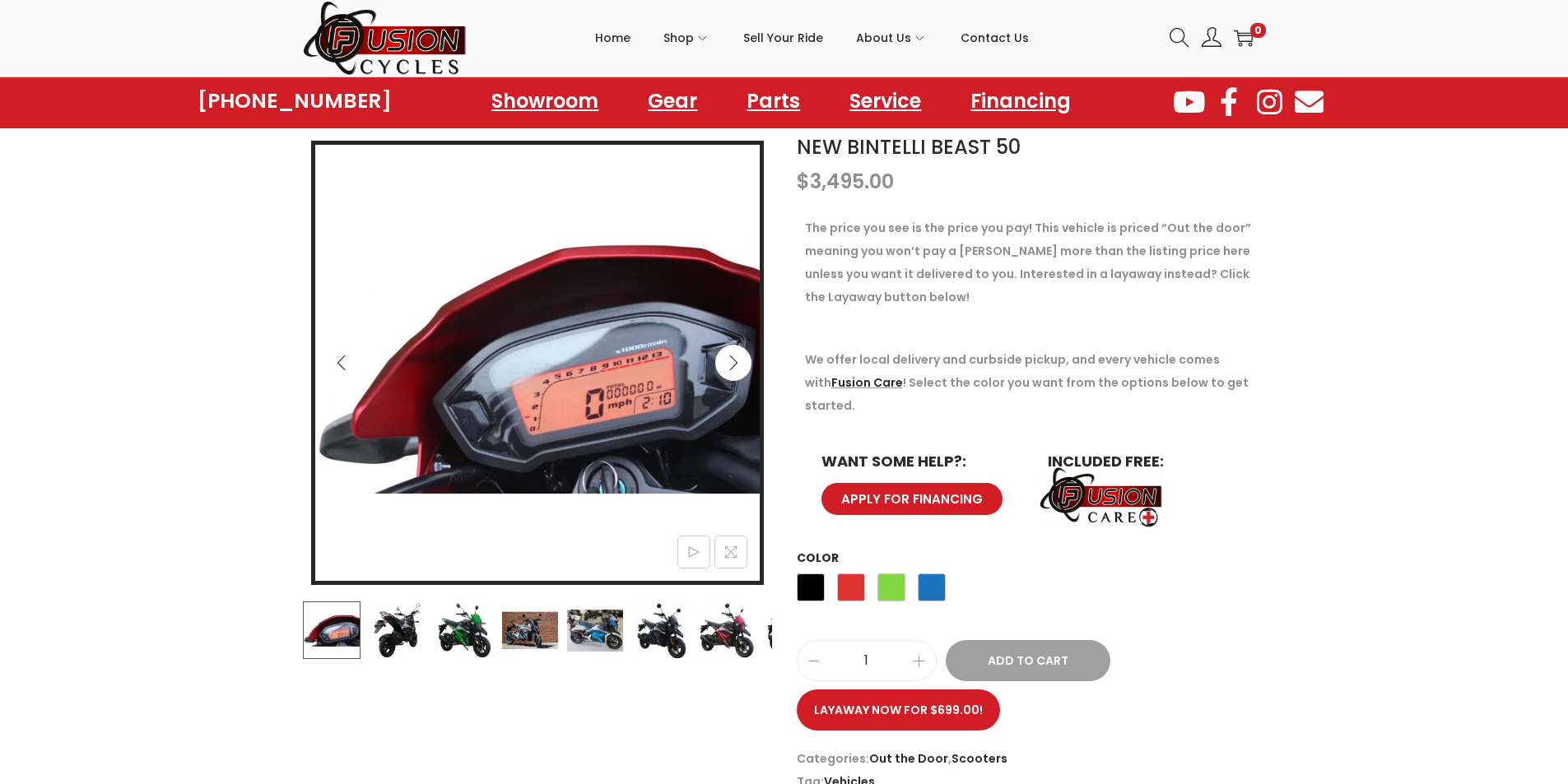
click at [735, 356] on icon "Next" at bounding box center [733, 362] width 17 height 17
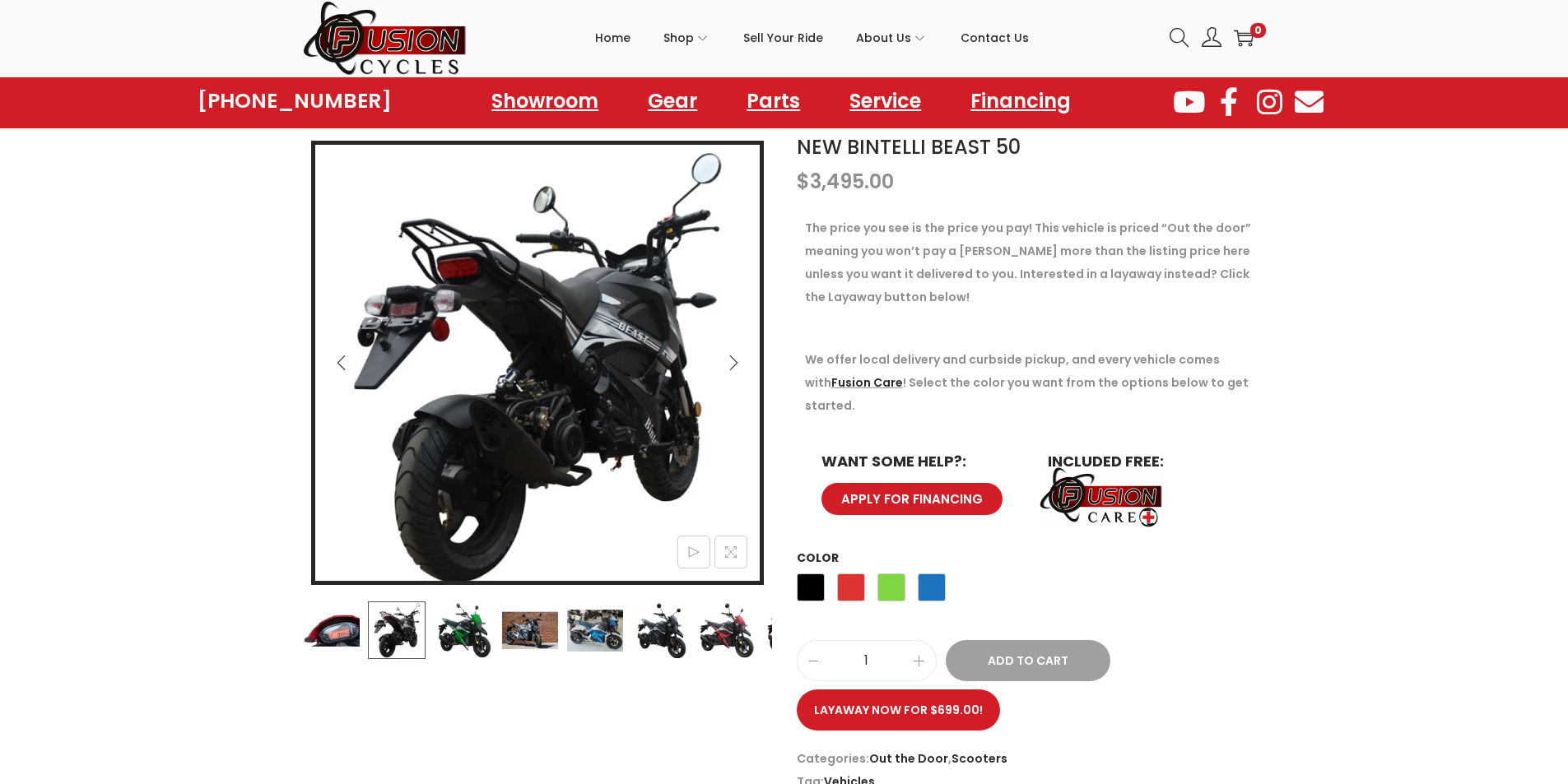
click at [735, 356] on icon "Next" at bounding box center [733, 362] width 17 height 17
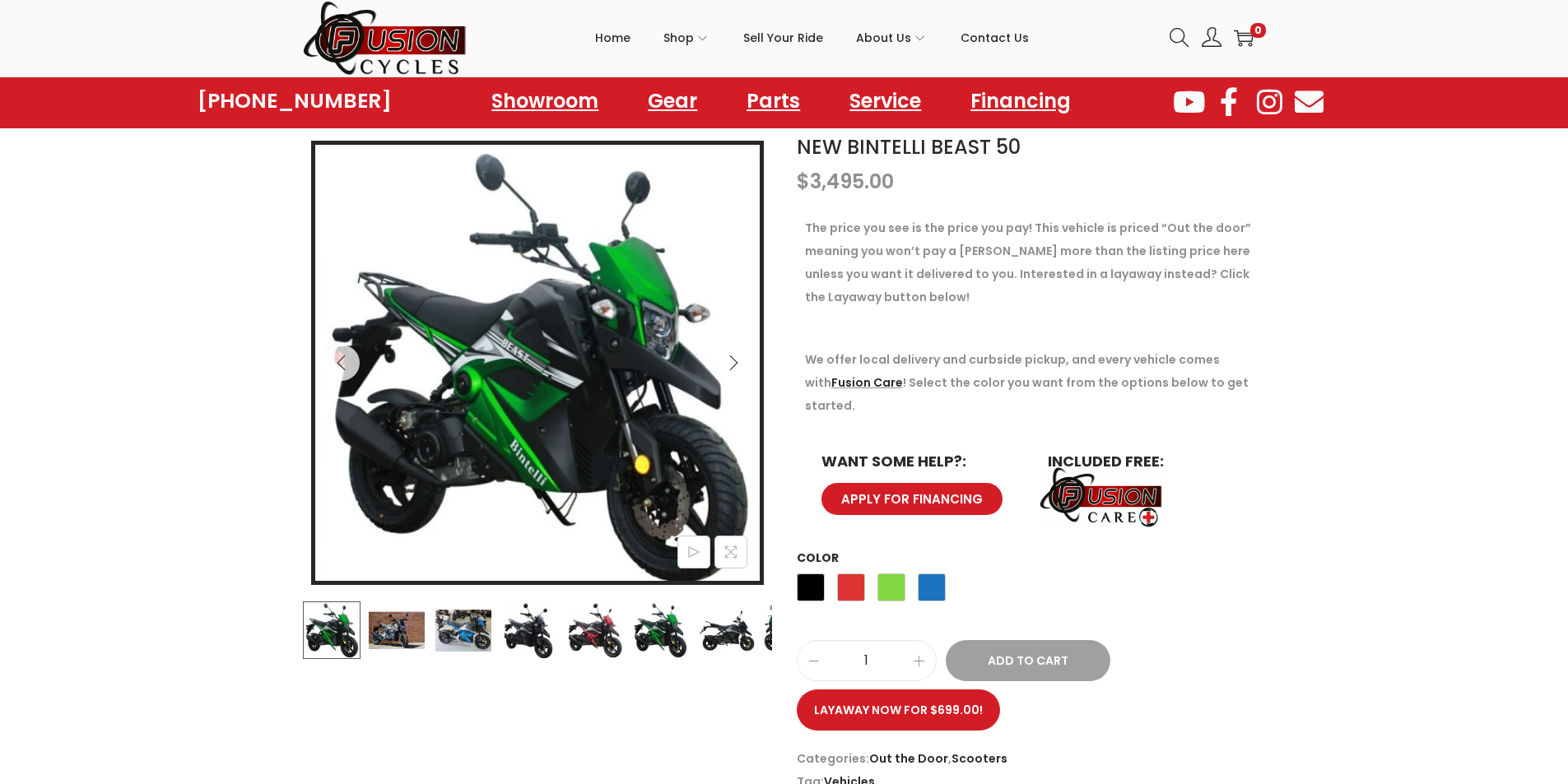
click at [735, 356] on icon "Next" at bounding box center [733, 362] width 17 height 17
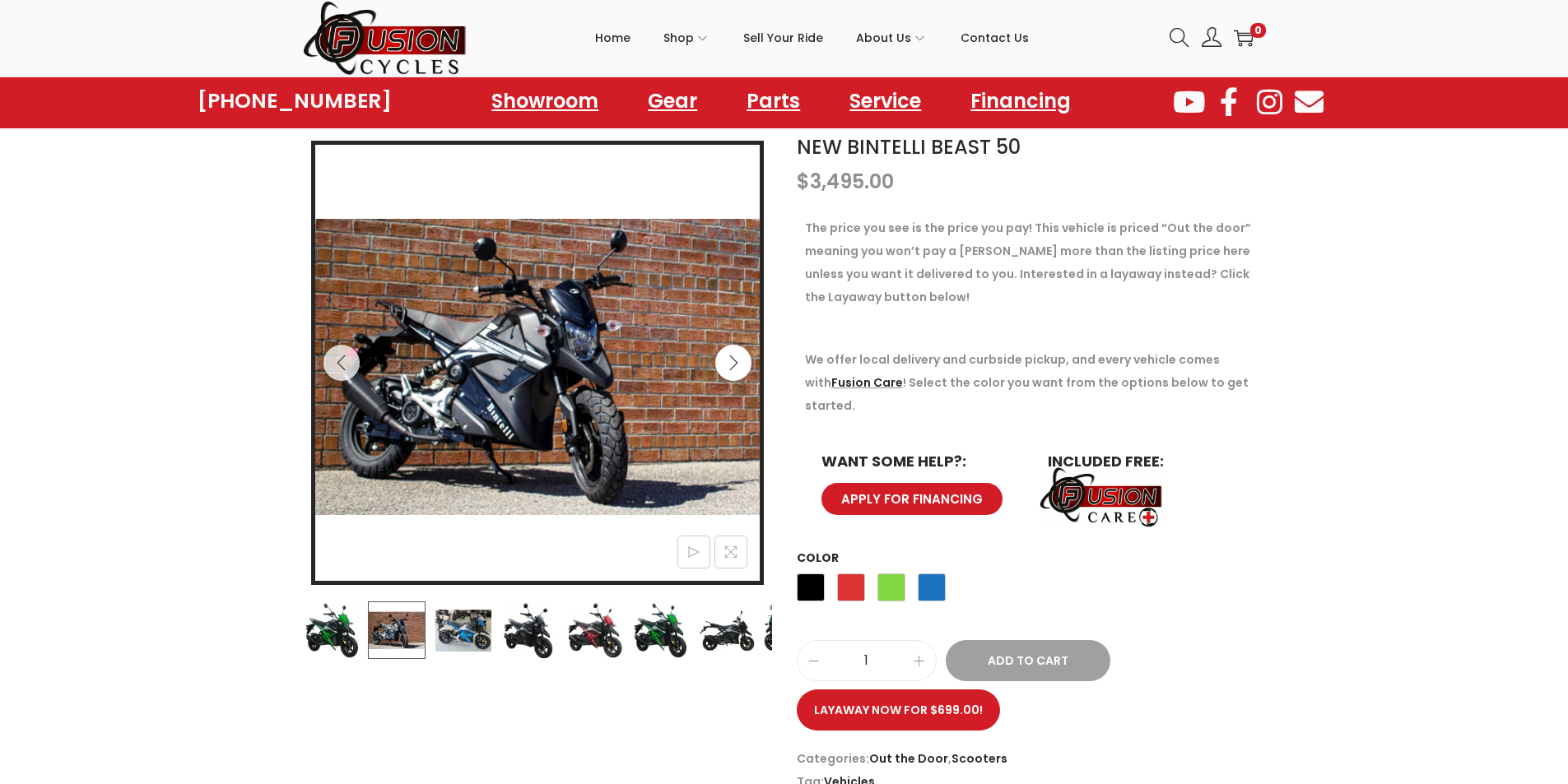
click at [735, 356] on icon "Next" at bounding box center [733, 362] width 17 height 17
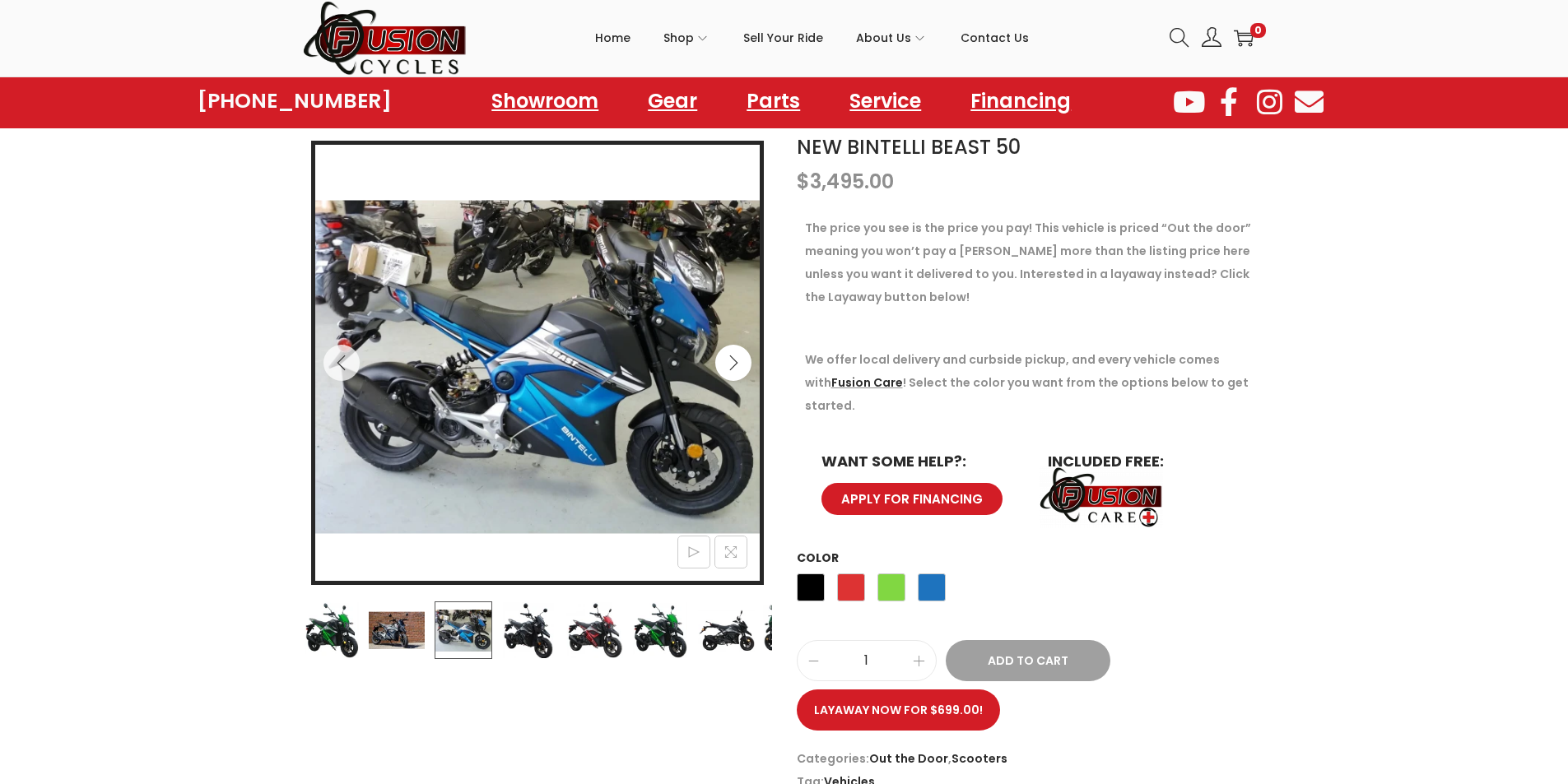
click at [735, 356] on icon "Next" at bounding box center [733, 362] width 17 height 17
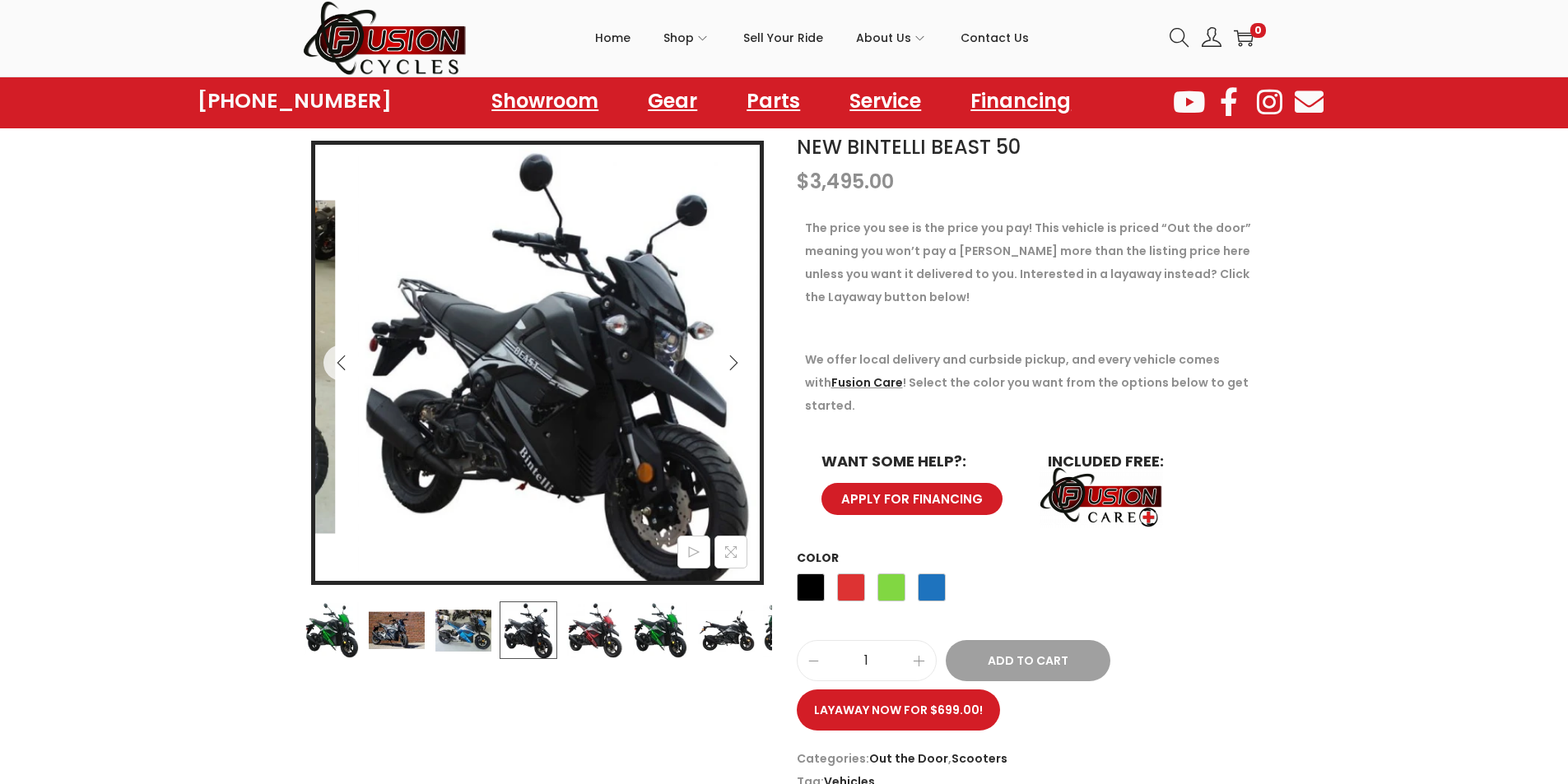
click at [735, 356] on icon "Next" at bounding box center [733, 362] width 17 height 17
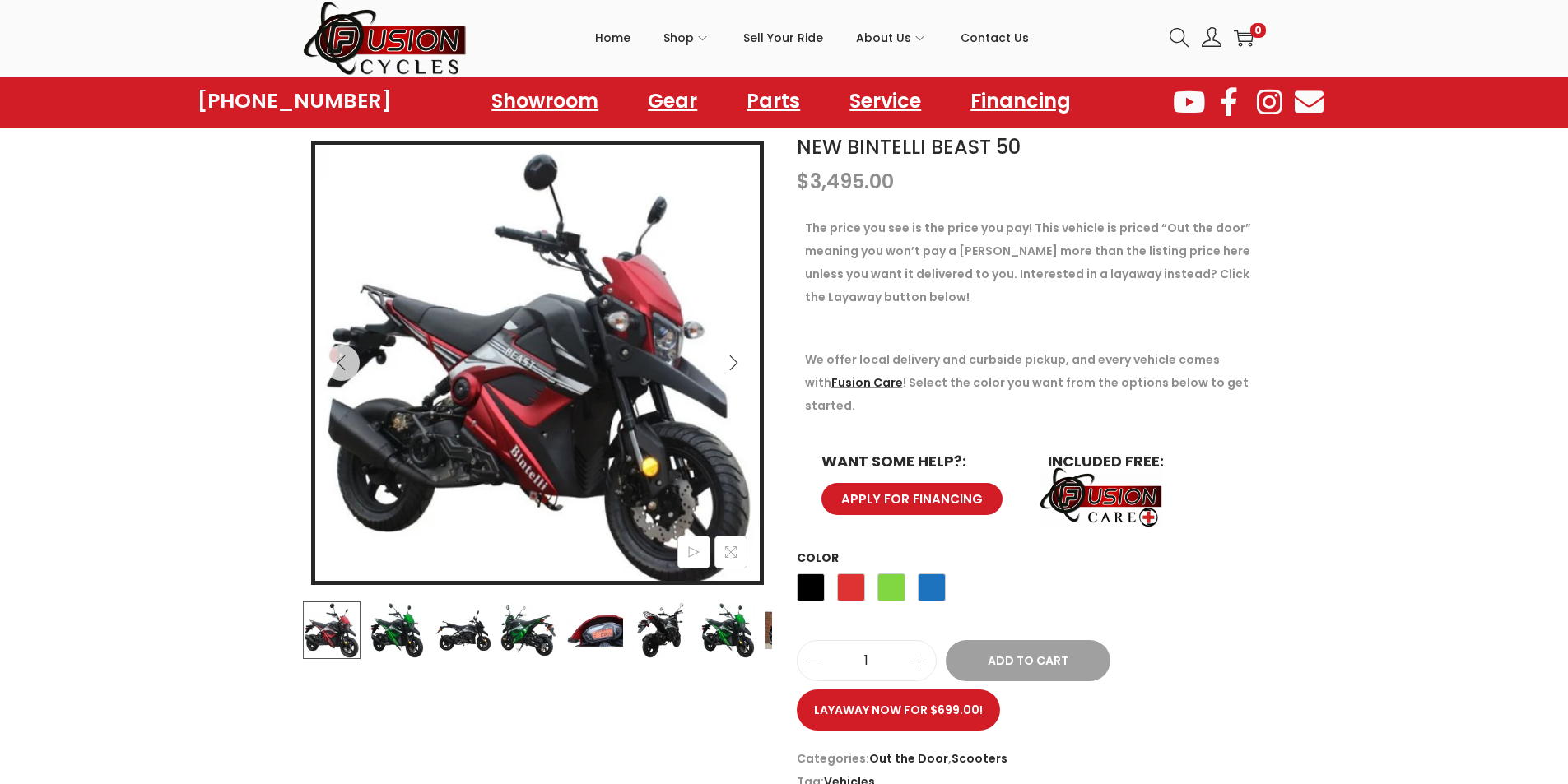
scroll to position [0, 0]
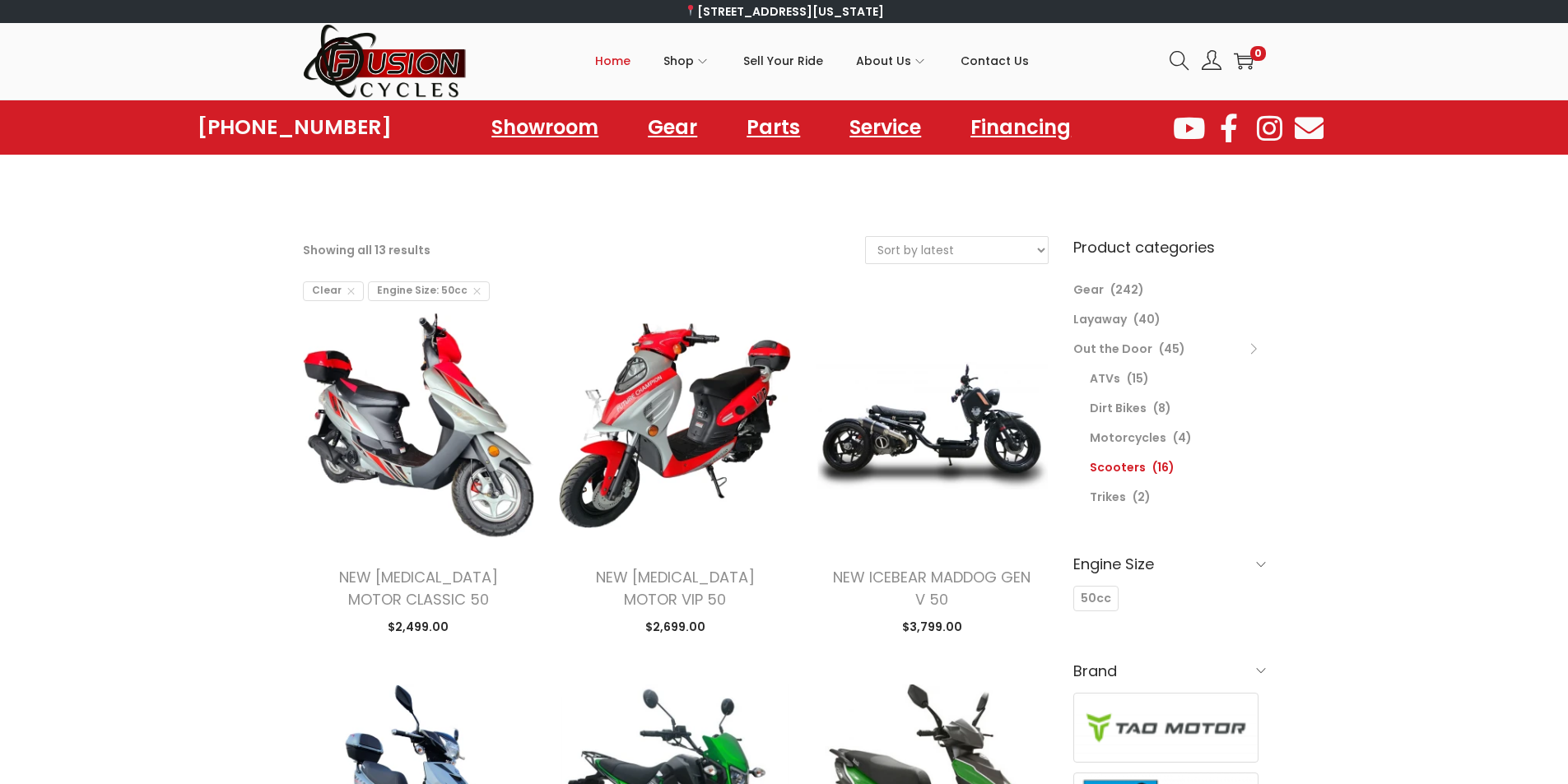
click at [604, 58] on span "Home" at bounding box center [613, 61] width 35 height 42
